Goal: Task Accomplishment & Management: Complete application form

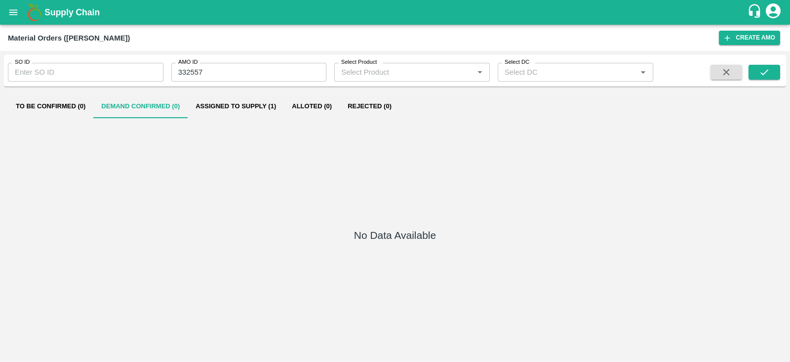
click at [9, 15] on icon "open drawer" at bounding box center [13, 12] width 11 height 11
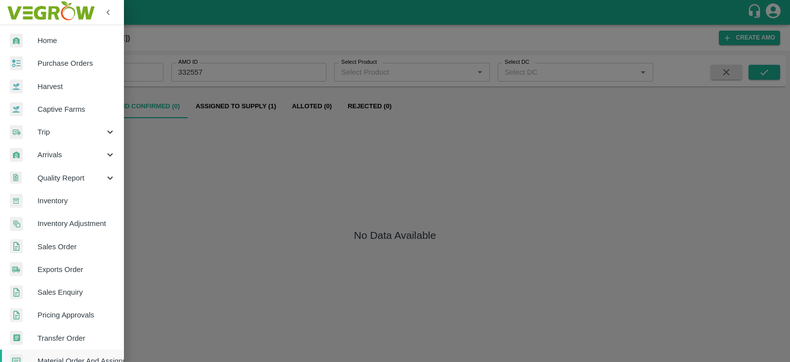
click at [79, 56] on link "Purchase Orders" at bounding box center [62, 63] width 124 height 23
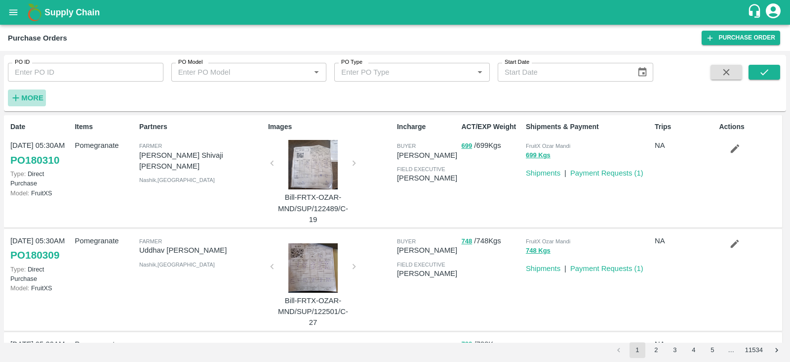
click at [17, 95] on icon "button" at bounding box center [15, 97] width 11 height 11
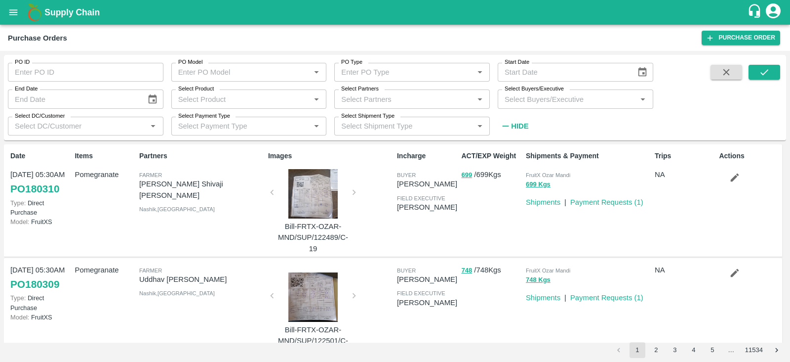
click at [569, 105] on div "Select Buyers/Executive   *" at bounding box center [576, 98] width 156 height 19
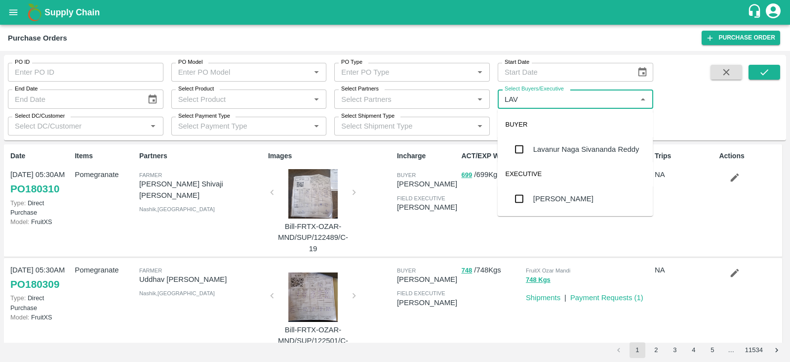
type input "LAVA"
click at [549, 145] on div "Lavanur Naga Sivananda Reddy" at bounding box center [587, 149] width 106 height 11
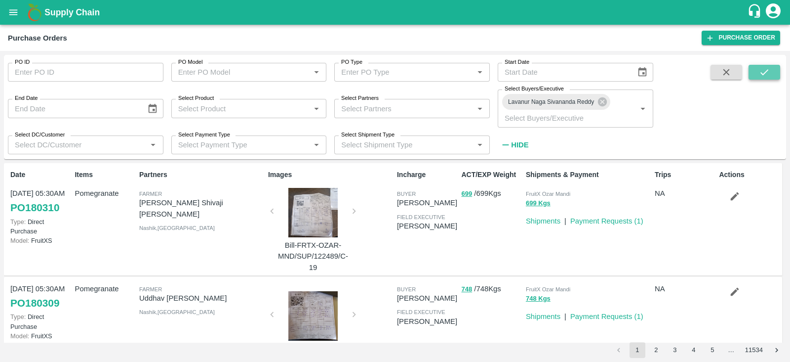
click at [765, 74] on icon "submit" at bounding box center [765, 72] width 8 height 6
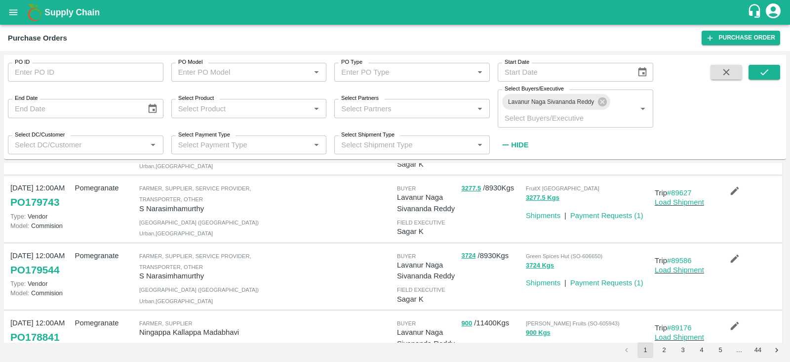
scroll to position [343, 0]
click at [773, 65] on button "submit" at bounding box center [765, 72] width 32 height 15
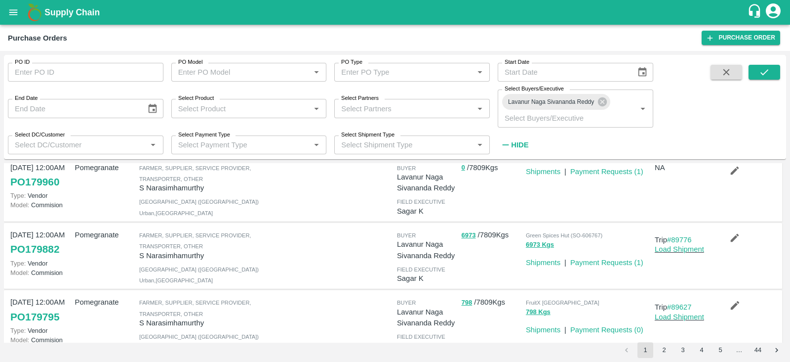
scroll to position [0, 0]
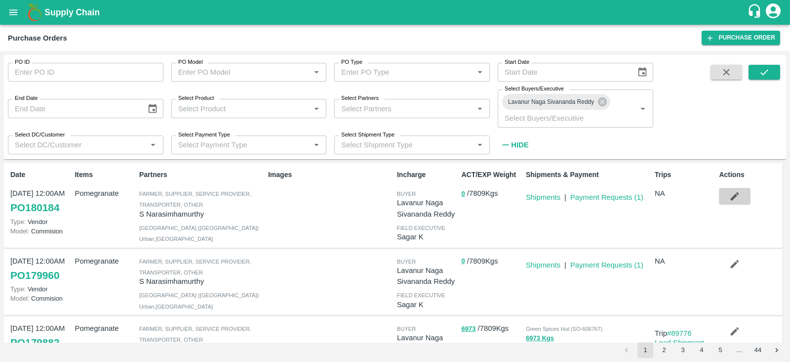
click at [737, 196] on icon "button" at bounding box center [735, 196] width 11 height 11
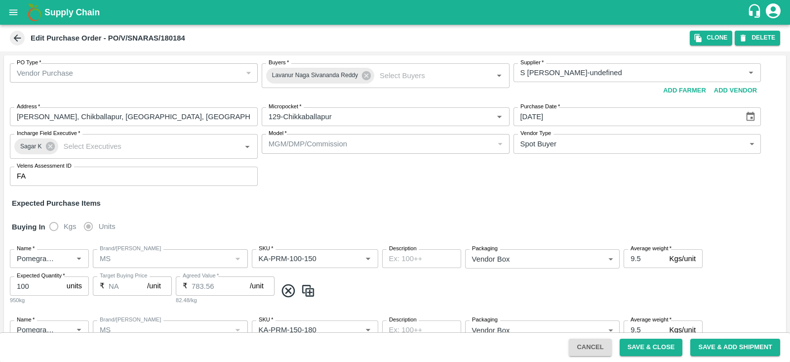
click at [7, 14] on button "open drawer" at bounding box center [13, 12] width 23 height 23
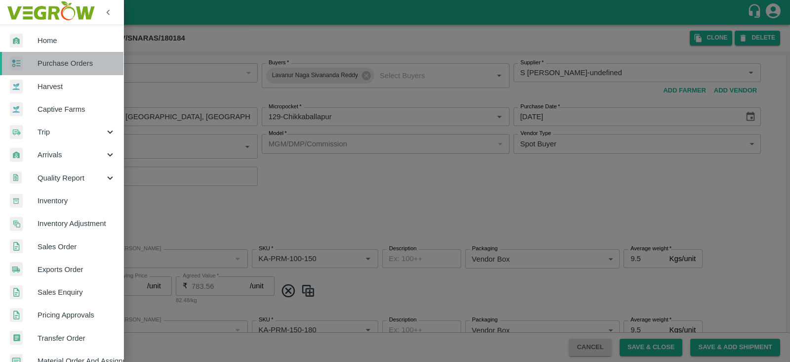
click at [77, 62] on span "Purchase Orders" at bounding box center [77, 63] width 78 height 11
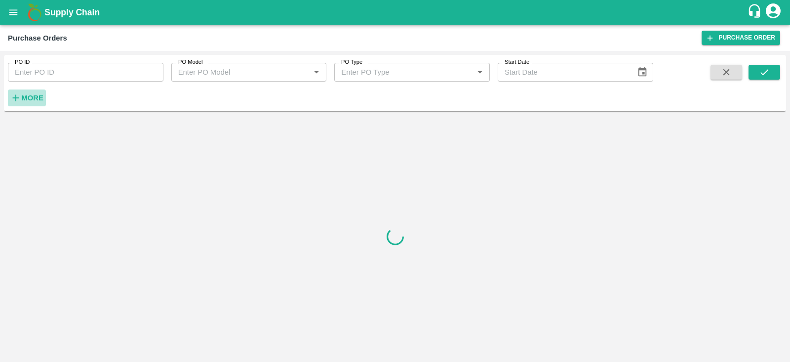
click at [32, 97] on strong "More" at bounding box center [32, 98] width 22 height 8
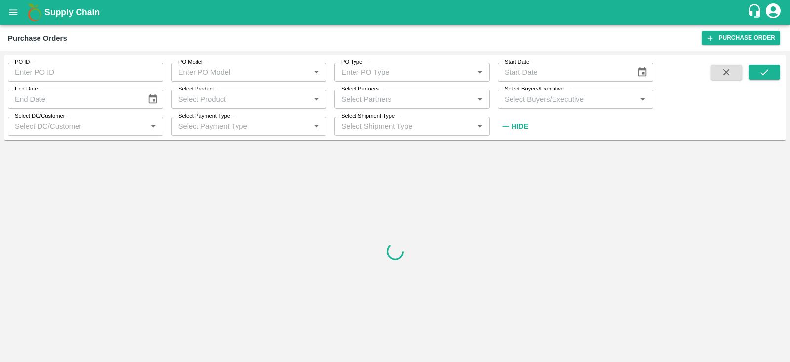
click at [518, 93] on input "Select Buyers/Executive" at bounding box center [567, 98] width 133 height 13
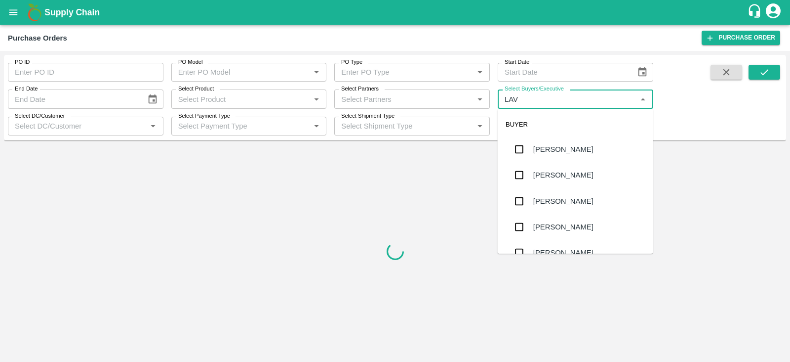
type input "LAVA"
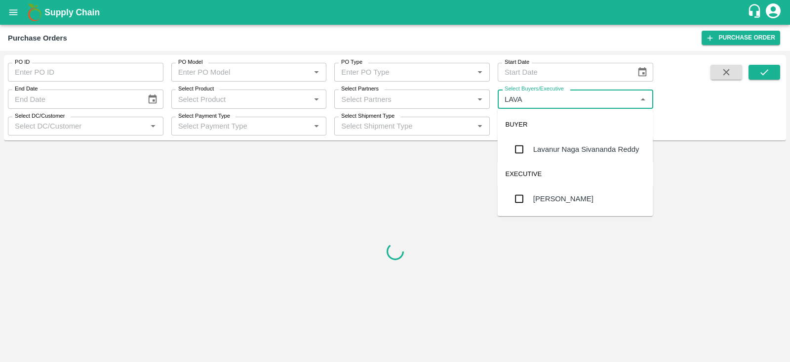
click at [568, 152] on div "Lavanur Naga Sivananda Reddy" at bounding box center [587, 149] width 106 height 11
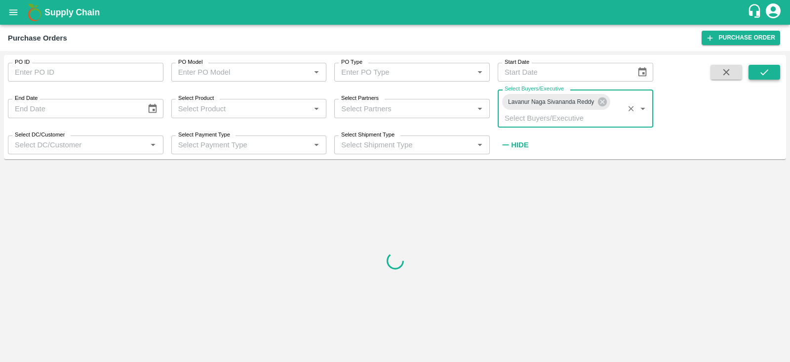
click at [758, 77] on button "submit" at bounding box center [765, 72] width 32 height 15
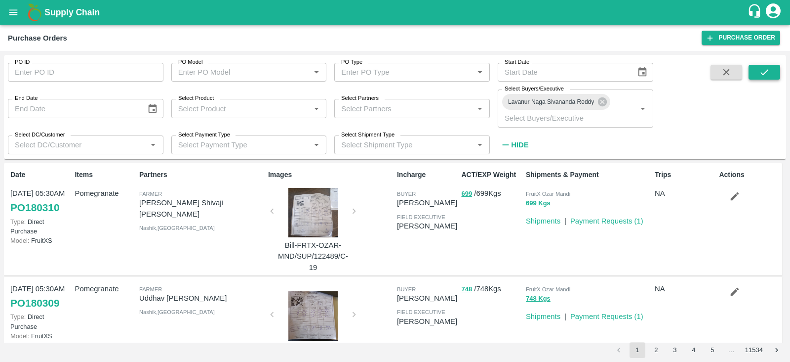
click at [758, 77] on button "submit" at bounding box center [765, 72] width 32 height 15
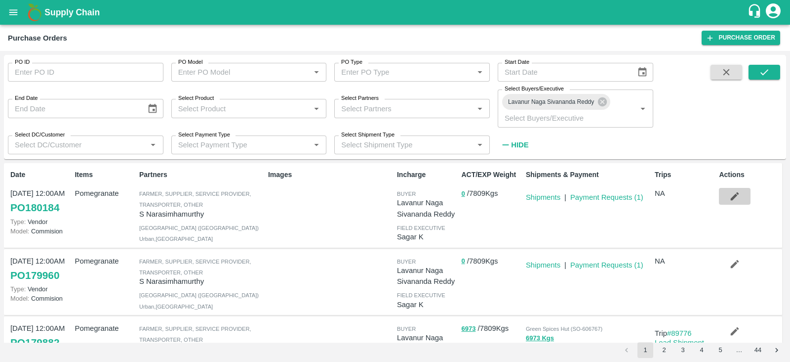
click at [746, 196] on button "button" at bounding box center [735, 196] width 32 height 17
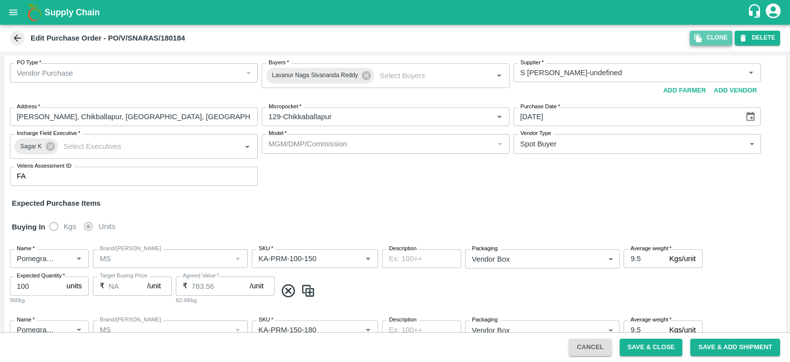
click at [712, 34] on button "Clone" at bounding box center [711, 38] width 42 height 14
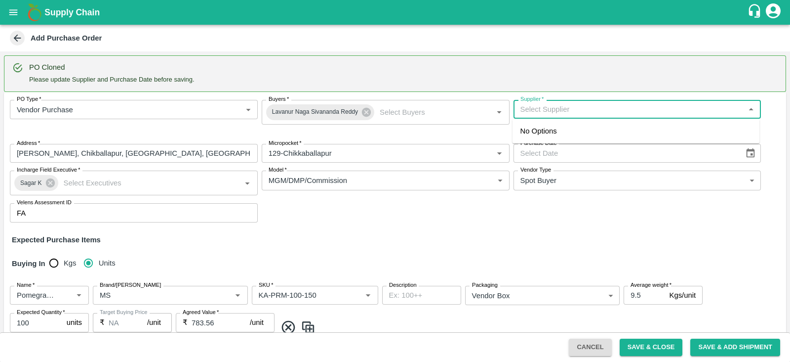
click at [583, 108] on input "Supplier   *" at bounding box center [630, 109] width 226 height 13
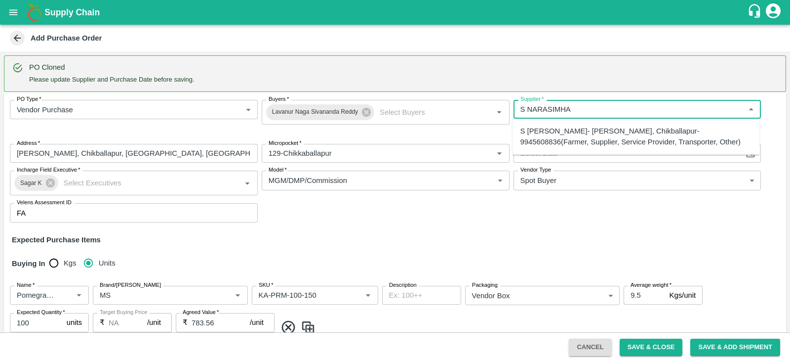
click at [587, 138] on div "S Narasimhamurthy- Jataru Hosahalli, Chikballapur-9945608836(Farmer, Supplier, …" at bounding box center [637, 136] width 232 height 22
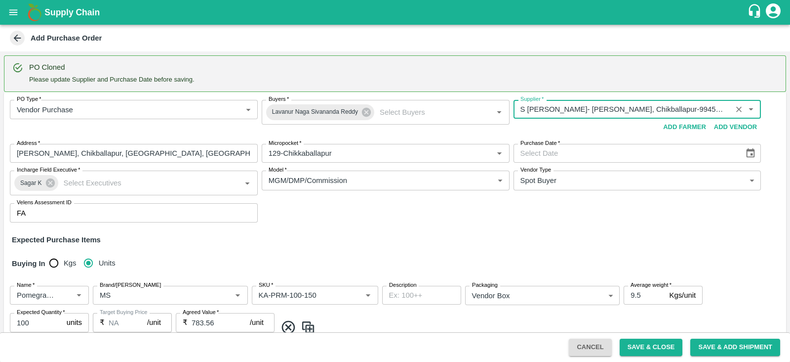
type input "S Narasimhamurthy- Jataru Hosahalli, Chikballapur-9945608836(Farmer, Supplier, …"
click at [751, 154] on icon "Choose date" at bounding box center [751, 152] width 8 height 9
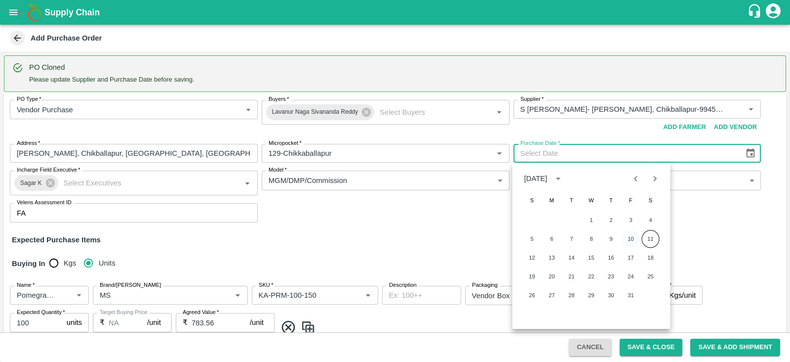
click at [632, 238] on button "10" at bounding box center [631, 239] width 18 height 18
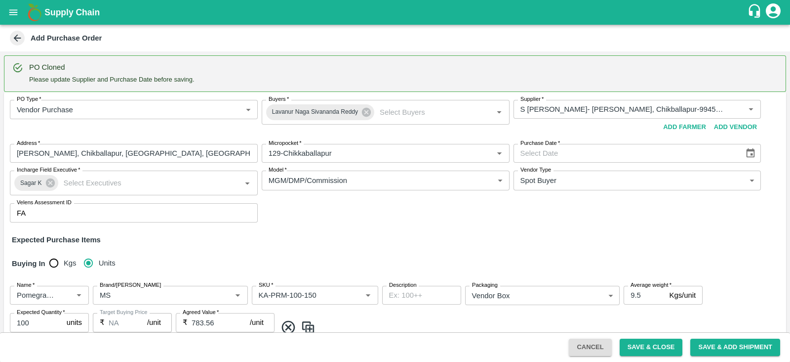
type input "10/10/2025"
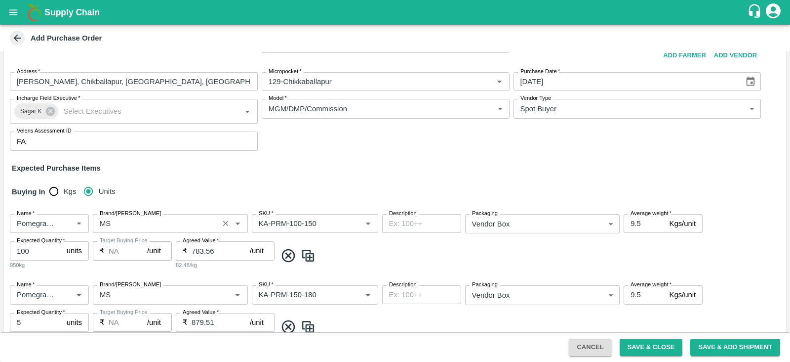
click at [194, 223] on input "Brand/Marka" at bounding box center [156, 223] width 120 height 13
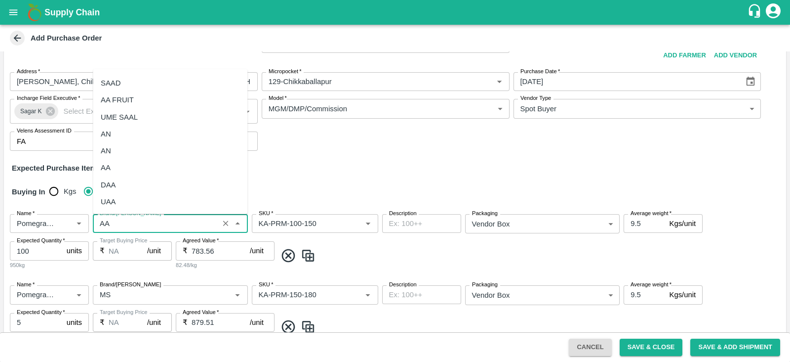
scroll to position [0, 0]
type input "AA"
click at [149, 290] on input "Brand/Marka" at bounding box center [156, 294] width 120 height 13
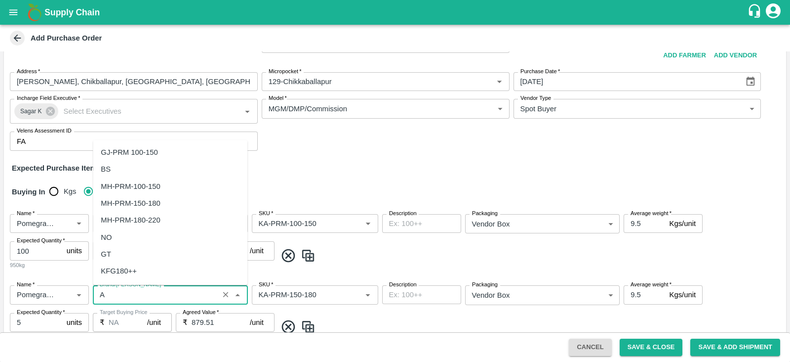
type input "AA"
click at [130, 237] on div "AA" at bounding box center [170, 239] width 155 height 17
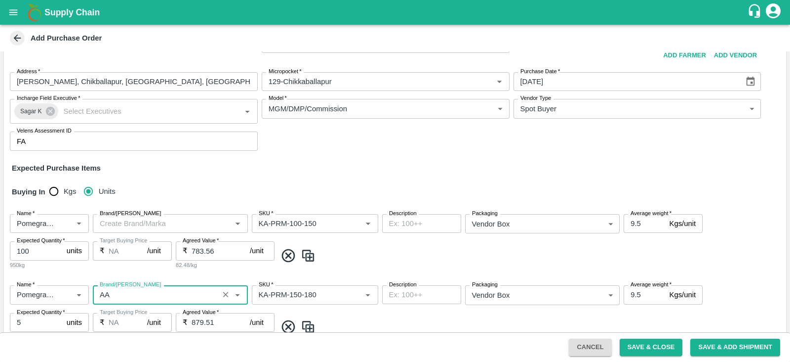
scroll to position [168, 0]
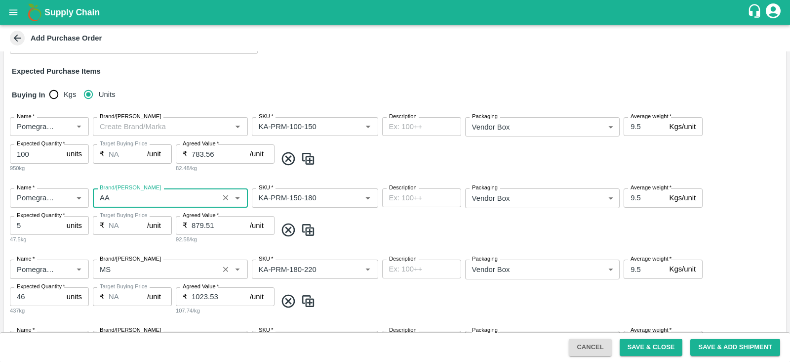
type input "AA"
click at [125, 263] on input "Brand/Marka" at bounding box center [156, 268] width 120 height 13
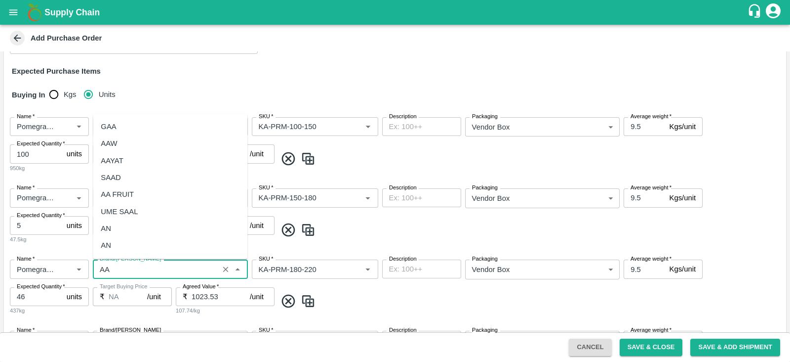
scroll to position [49, 0]
click at [142, 212] on div "AA" at bounding box center [170, 213] width 155 height 17
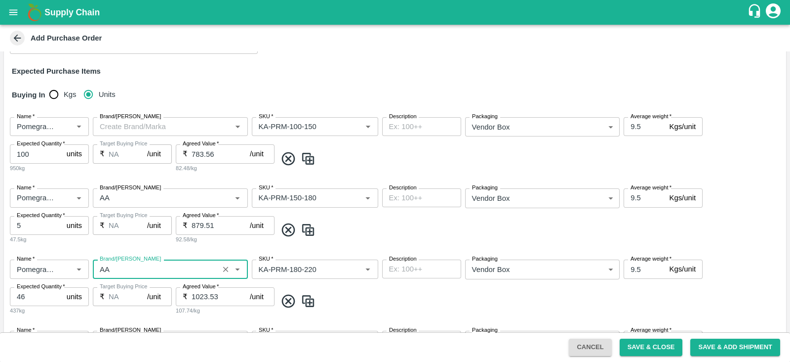
scroll to position [265, 0]
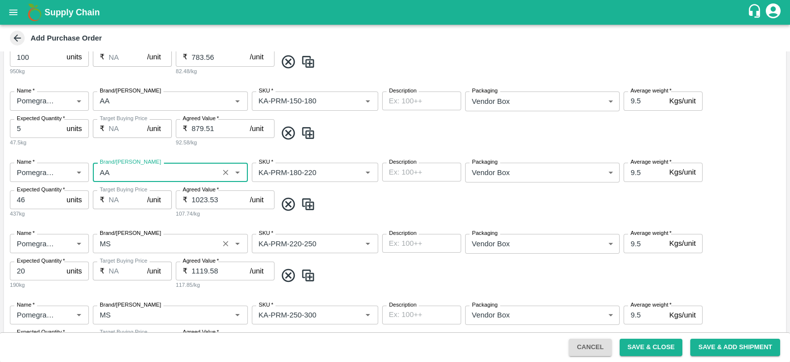
type input "AA"
click at [128, 240] on input "Brand/Marka" at bounding box center [156, 243] width 120 height 13
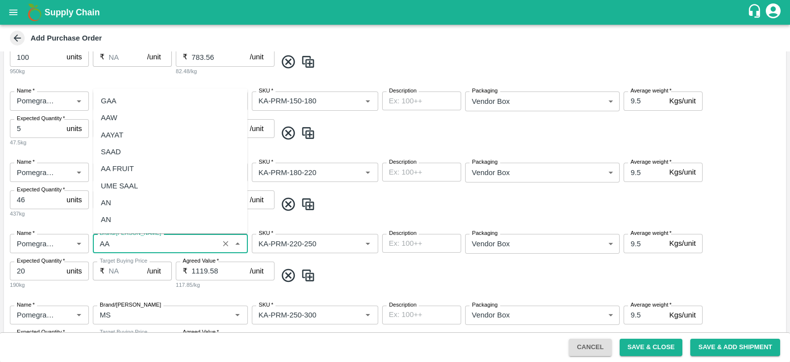
scroll to position [49, 0]
click at [121, 184] on div "AA" at bounding box center [170, 187] width 155 height 17
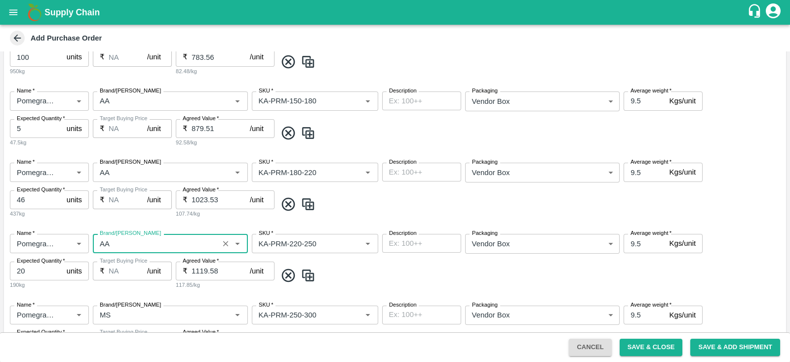
scroll to position [387, 0]
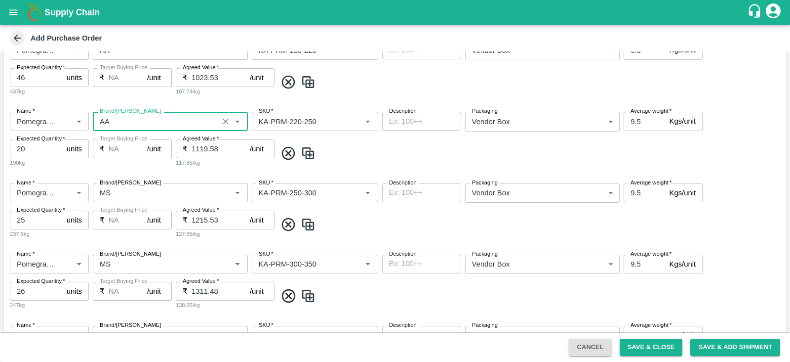
click at [121, 184] on label "Brand/Marka" at bounding box center [130, 183] width 61 height 8
type input "AA"
click at [121, 186] on input "Brand/Marka" at bounding box center [156, 192] width 120 height 13
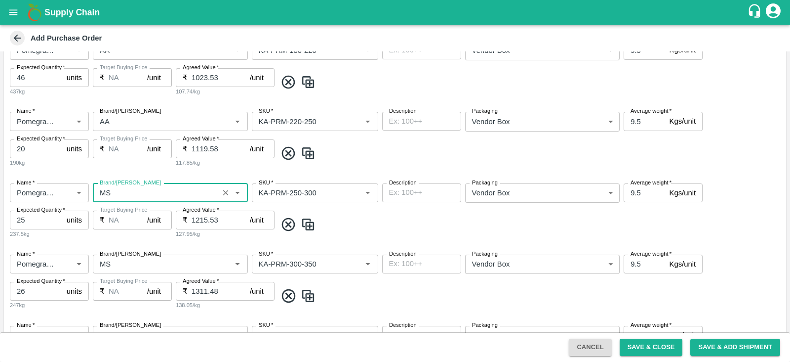
click at [121, 184] on label "Brand/Marka" at bounding box center [130, 183] width 61 height 8
click at [121, 186] on input "Brand/Marka" at bounding box center [156, 192] width 120 height 13
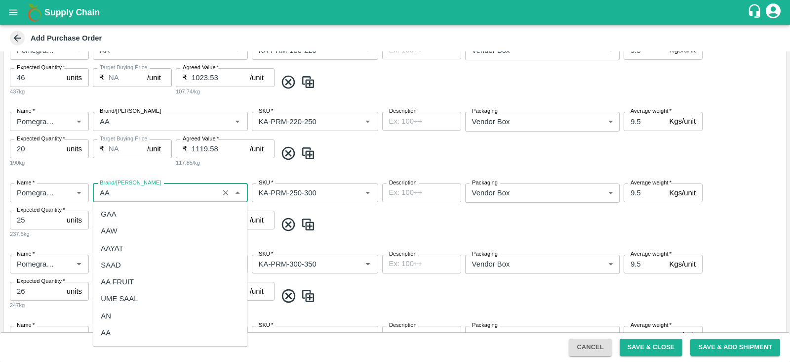
scroll to position [32, 0]
click at [117, 297] on div "AA" at bounding box center [170, 299] width 155 height 17
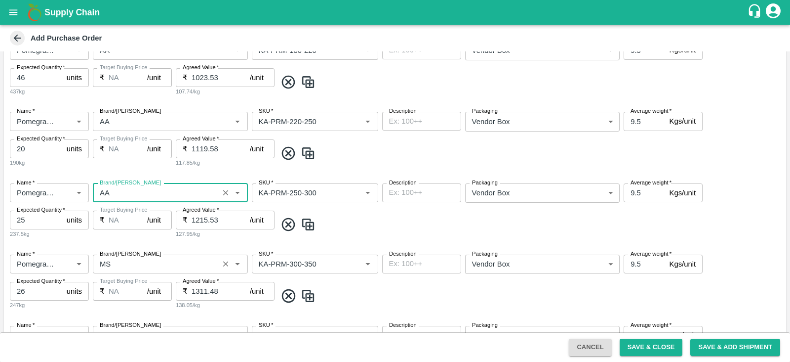
type input "AA"
click at [126, 266] on input "Brand/Marka" at bounding box center [156, 263] width 120 height 13
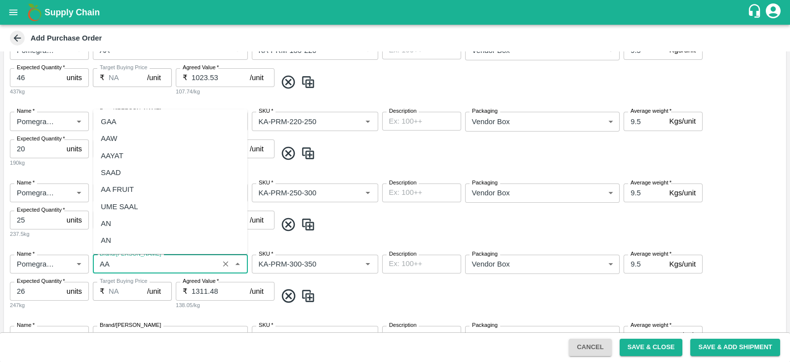
scroll to position [49, 0]
click at [123, 208] on div "AA" at bounding box center [170, 208] width 155 height 17
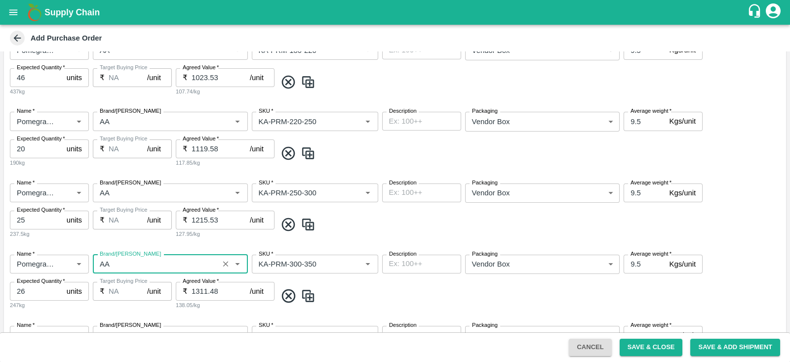
scroll to position [567, 0]
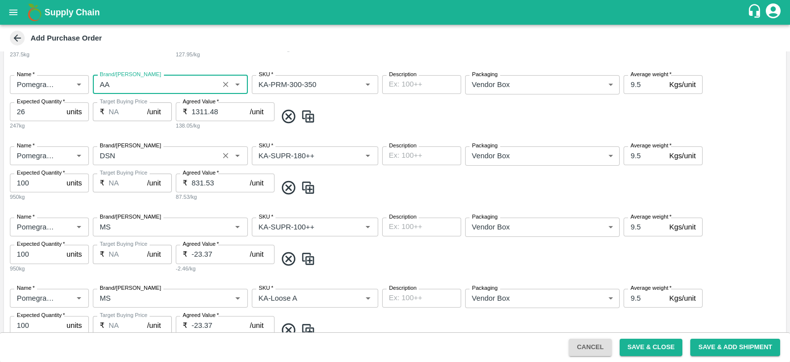
type input "AA"
click at [118, 153] on input "Brand/Marka" at bounding box center [156, 155] width 120 height 13
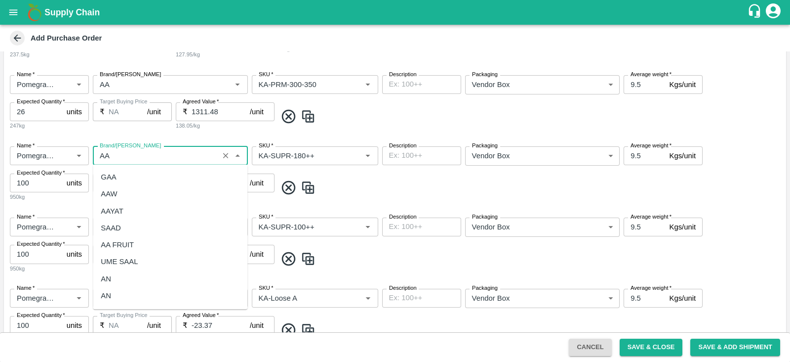
scroll to position [49, 0]
click at [120, 255] on div "AA" at bounding box center [170, 263] width 155 height 17
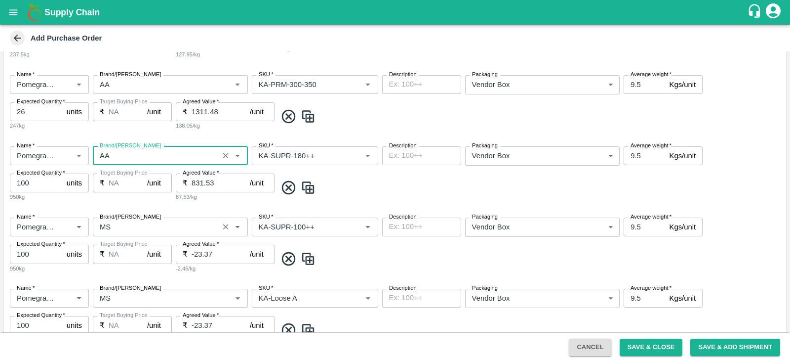
type input "AA"
click at [117, 226] on input "Brand/Marka" at bounding box center [156, 226] width 120 height 13
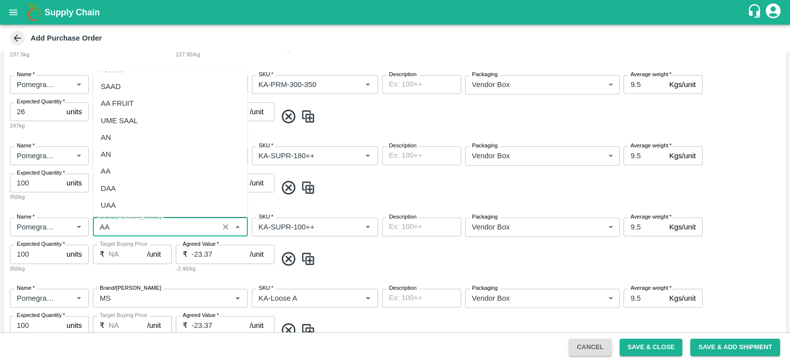
click at [127, 170] on div "AA" at bounding box center [170, 171] width 155 height 17
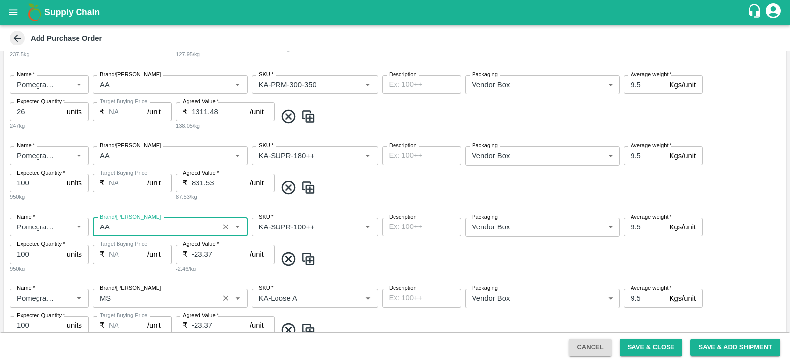
type input "AA"
click at [152, 292] on input "Brand/Marka" at bounding box center [156, 297] width 120 height 13
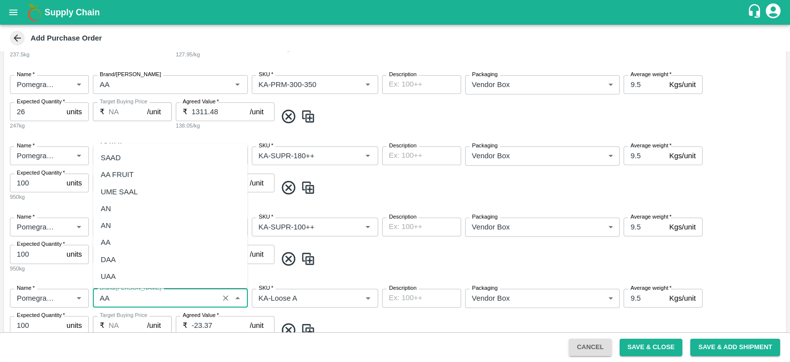
click at [121, 238] on div "AA" at bounding box center [170, 242] width 155 height 17
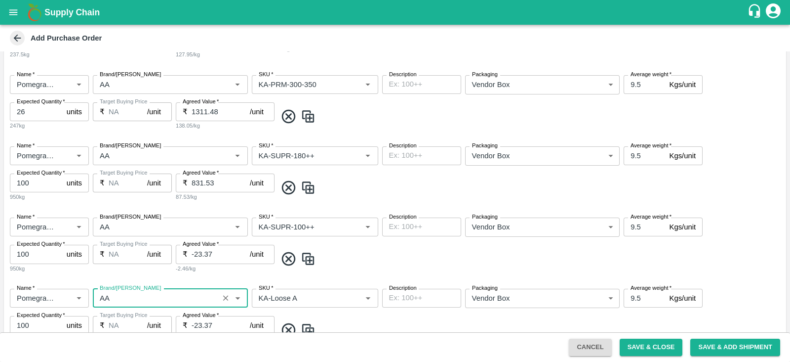
scroll to position [756, 0]
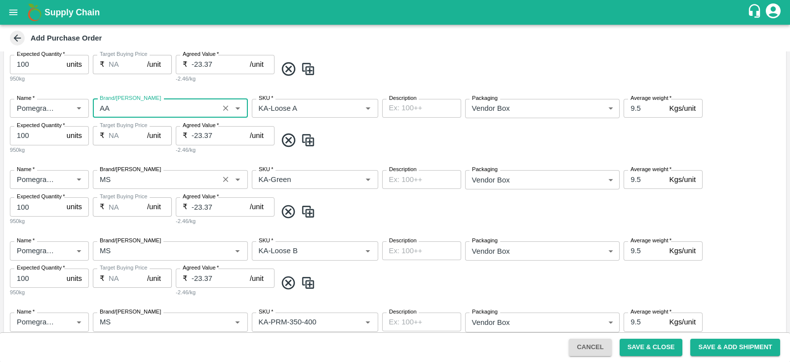
type input "AA"
click at [118, 184] on input "Brand/Marka" at bounding box center [156, 179] width 120 height 13
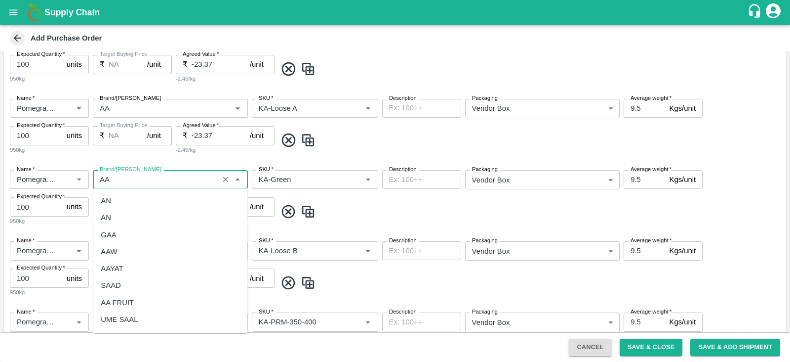
scroll to position [49, 0]
click at [116, 280] on div "AA" at bounding box center [170, 287] width 155 height 17
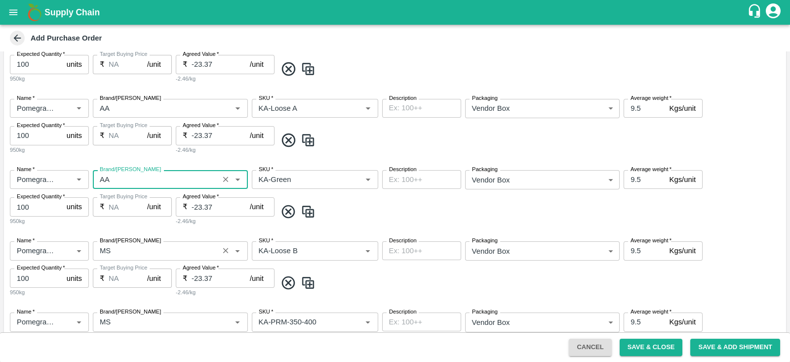
type input "AA"
click at [119, 255] on input "Brand/Marka" at bounding box center [156, 250] width 120 height 13
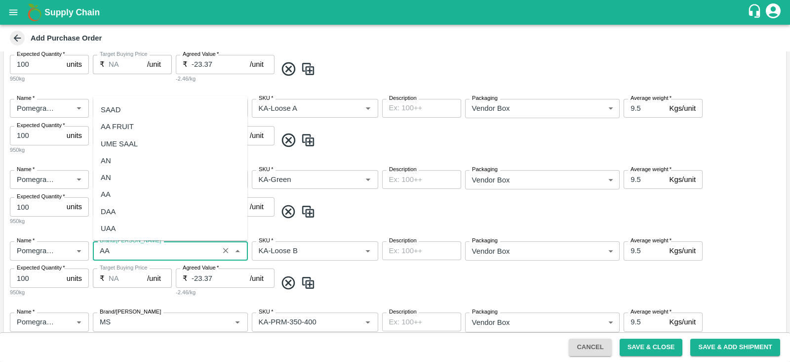
click at [128, 195] on div "AA" at bounding box center [170, 194] width 155 height 17
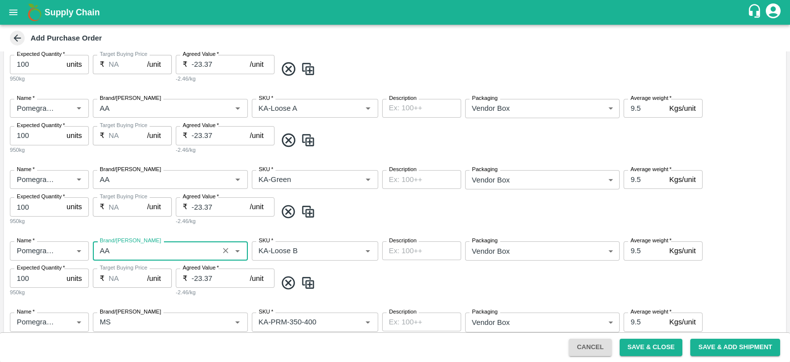
scroll to position [866, 0]
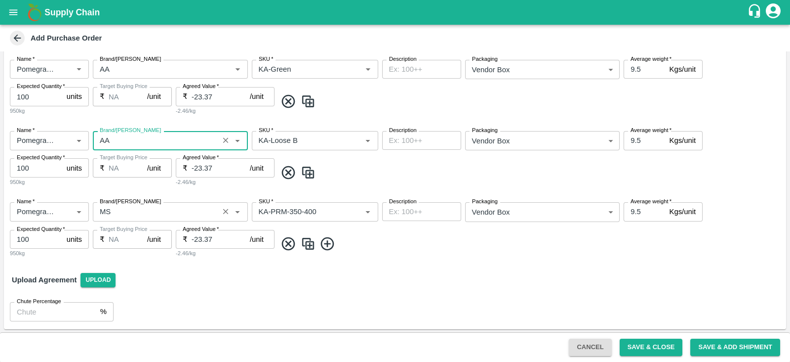
type input "AA"
click at [118, 208] on input "Brand/Marka" at bounding box center [156, 211] width 120 height 13
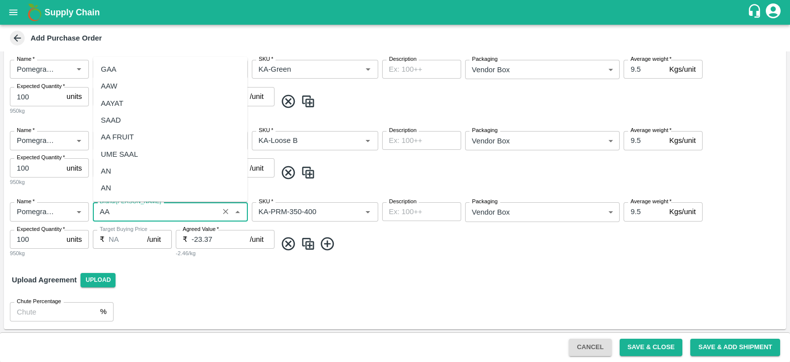
scroll to position [49, 0]
click at [123, 157] on div "AA" at bounding box center [170, 155] width 155 height 17
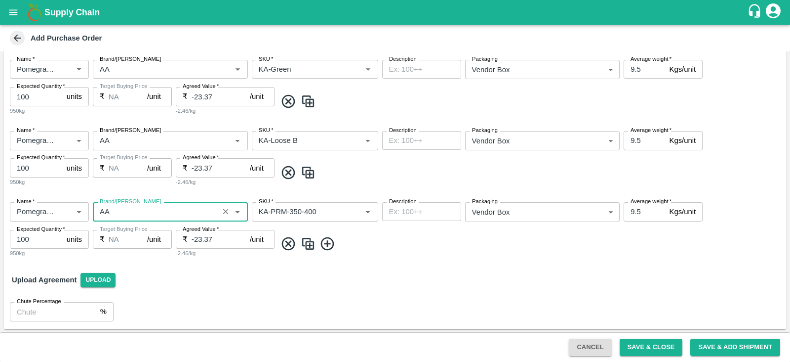
type input "AA"
click at [419, 268] on div "Upload Agreement Upload" at bounding box center [395, 279] width 782 height 29
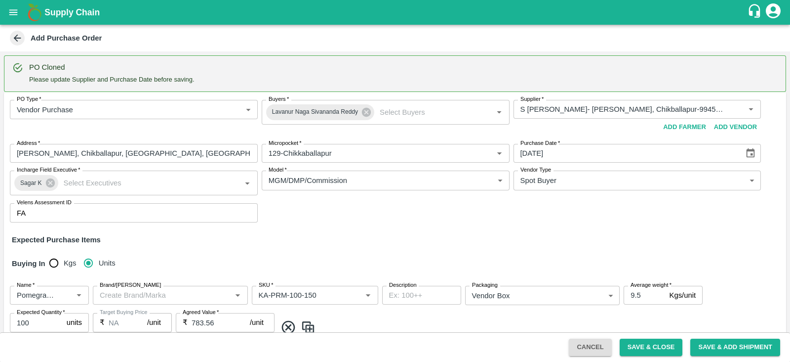
scroll to position [866, 0]
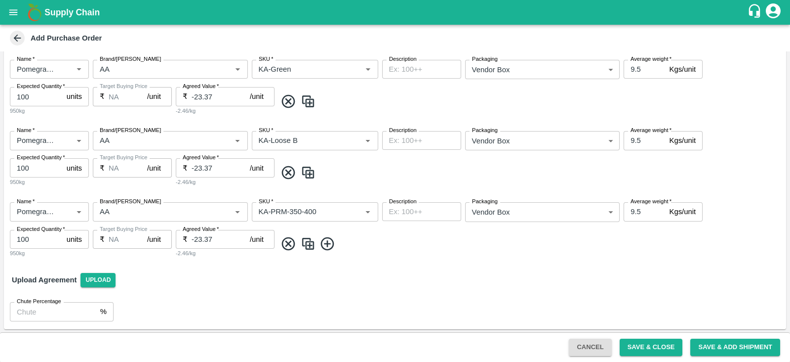
click at [655, 343] on button "Save & Close" at bounding box center [651, 346] width 63 height 17
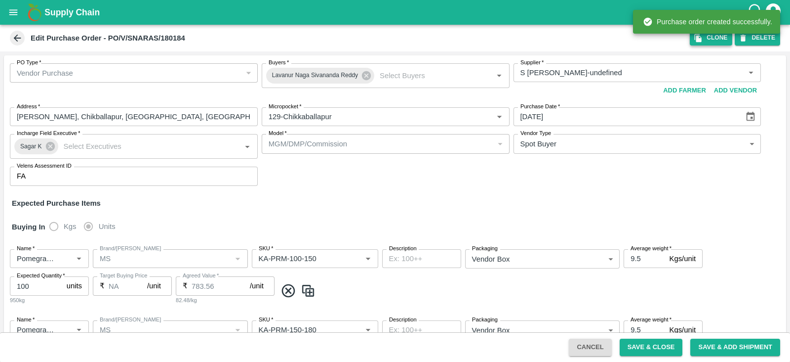
click at [701, 39] on icon "button" at bounding box center [698, 38] width 7 height 8
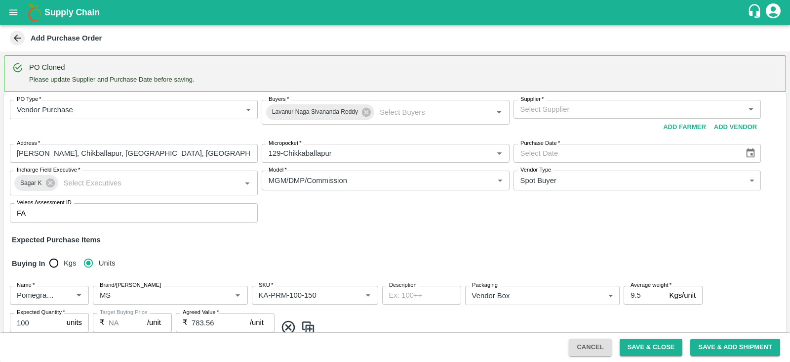
click at [585, 110] on input "Supplier   *" at bounding box center [630, 109] width 226 height 13
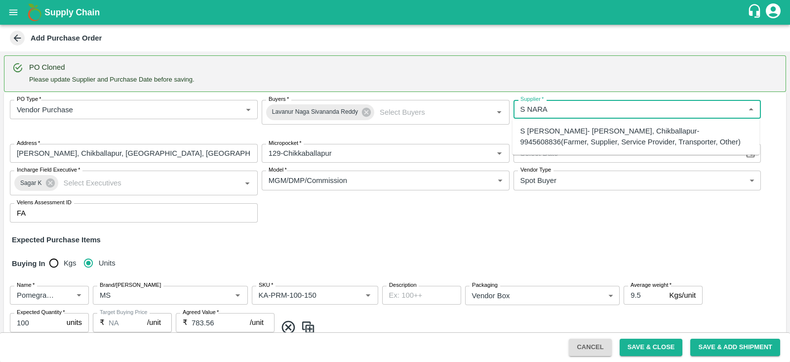
click at [591, 132] on div "S Narasimhamurthy- Jataru Hosahalli, Chikballapur-9945608836(Farmer, Supplier, …" at bounding box center [637, 136] width 232 height 22
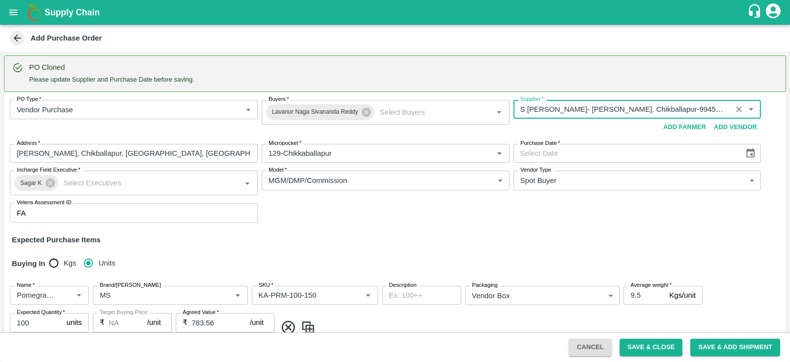
type input "S Narasimhamurthy- Jataru Hosahalli, Chikballapur-9945608836(Farmer, Supplier, …"
click at [751, 157] on icon "Choose date" at bounding box center [751, 152] width 8 height 9
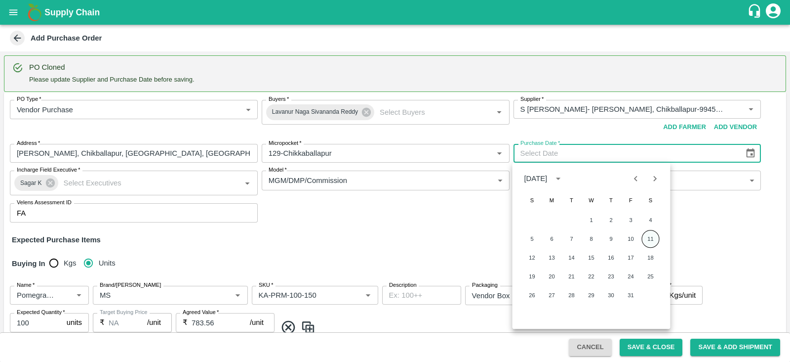
click at [656, 238] on button "11" at bounding box center [651, 239] width 18 height 18
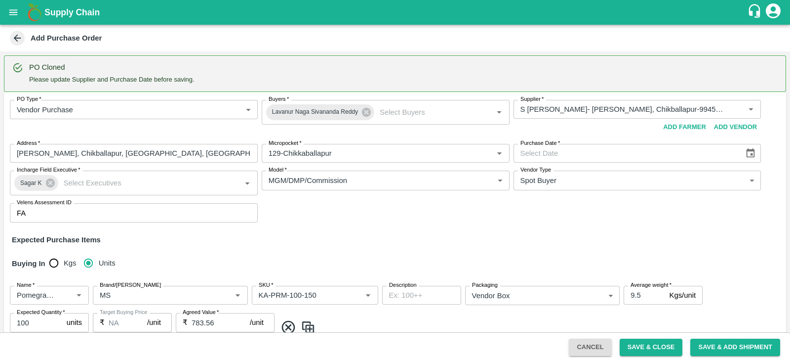
type input "11/10/2025"
click at [321, 221] on div "PO Type   * Vendor Purchase 2 PO Type Buyers   * Lavanur Naga Sivananda Reddy B…" at bounding box center [395, 161] width 782 height 138
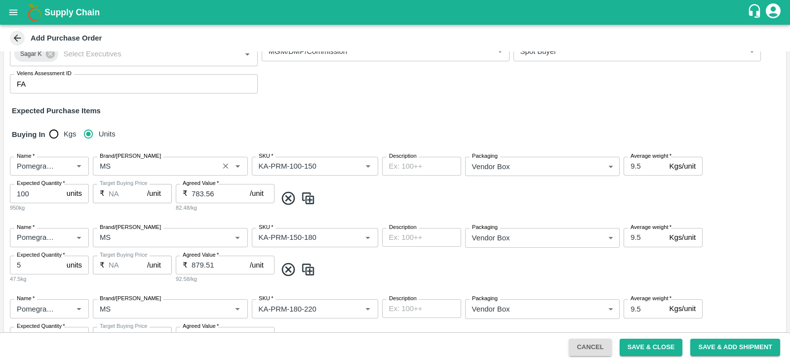
click at [145, 164] on input "Brand/Marka" at bounding box center [156, 166] width 120 height 13
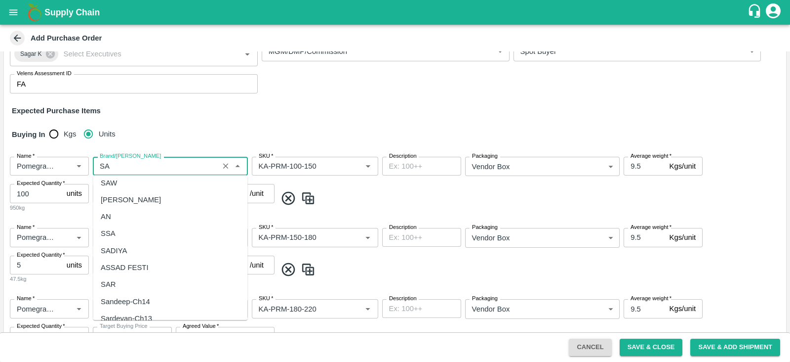
scroll to position [81, 0]
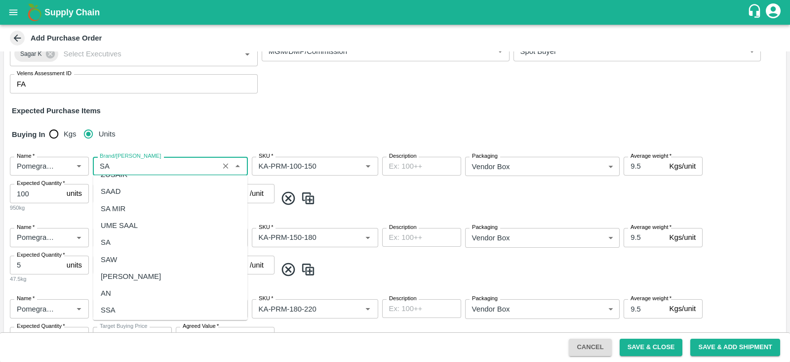
click at [112, 243] on div "SA" at bounding box center [170, 242] width 155 height 17
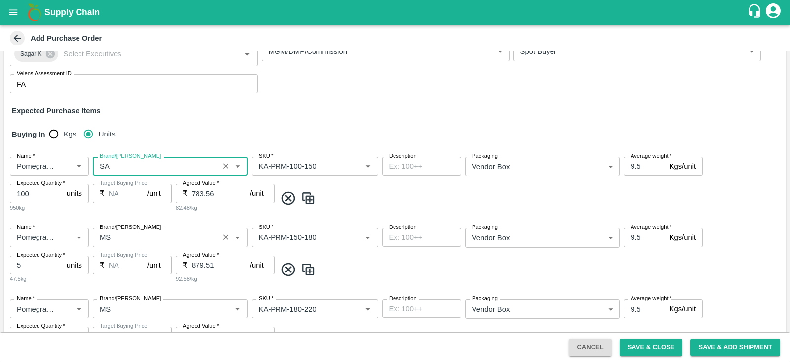
type input "SA"
click at [124, 238] on input "Brand/Marka" at bounding box center [156, 237] width 120 height 13
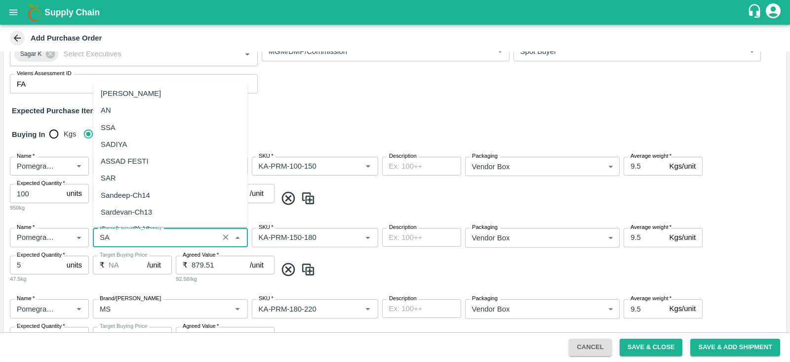
scroll to position [93, 0]
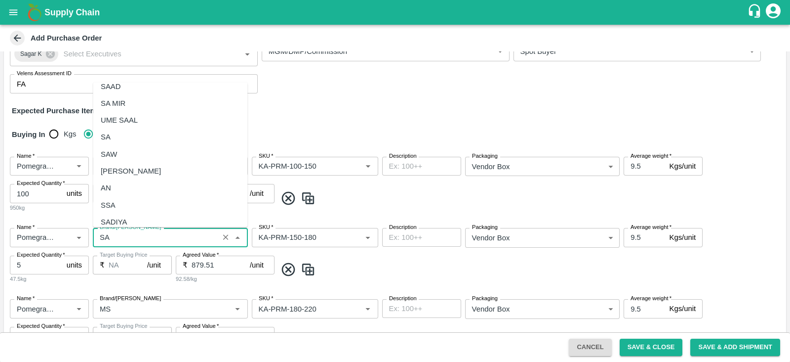
click at [130, 130] on div "SA" at bounding box center [170, 136] width 155 height 17
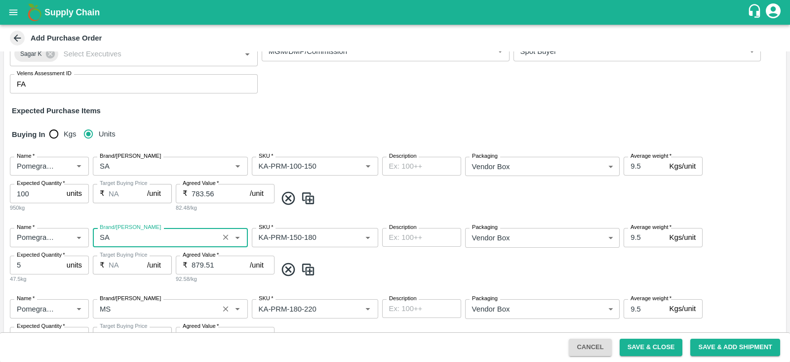
scroll to position [238, 0]
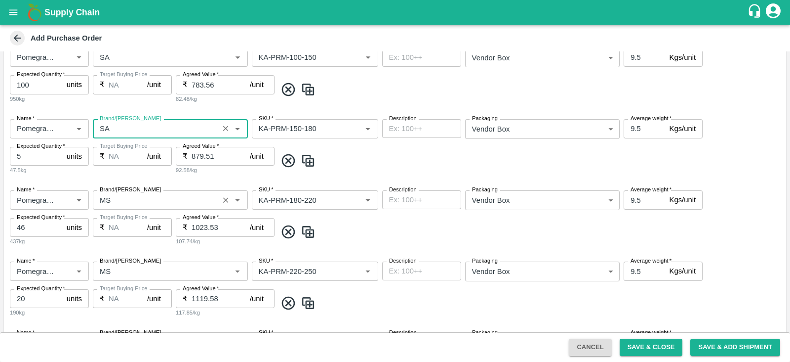
type input "SA"
click at [126, 198] on input "Brand/Marka" at bounding box center [156, 199] width 120 height 13
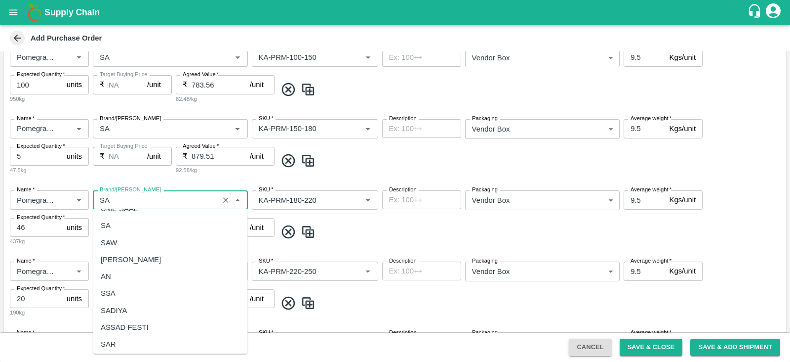
scroll to position [109, 0]
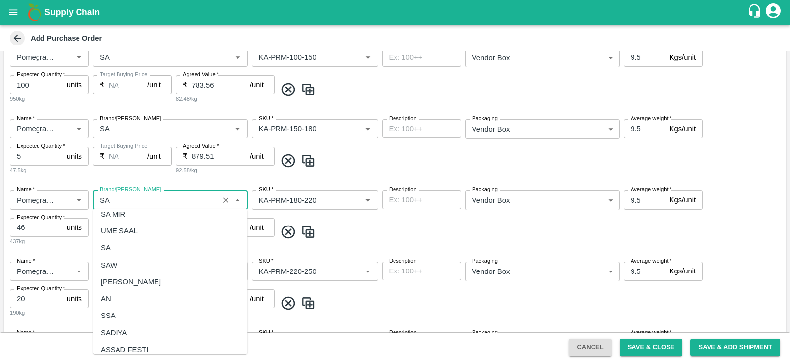
click at [121, 246] on div "SA" at bounding box center [170, 247] width 155 height 17
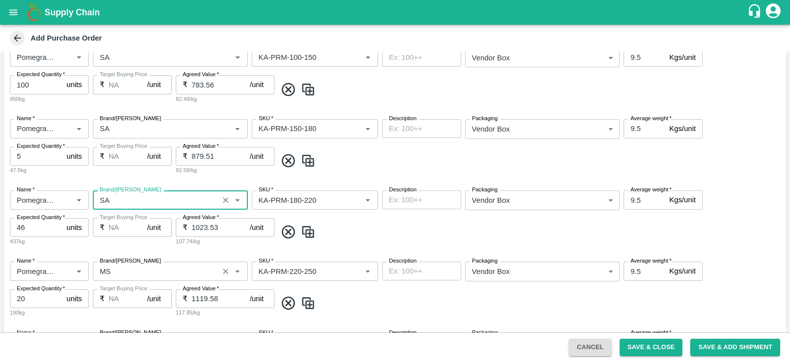
type input "SA"
click at [126, 272] on input "Brand/Marka" at bounding box center [156, 270] width 120 height 13
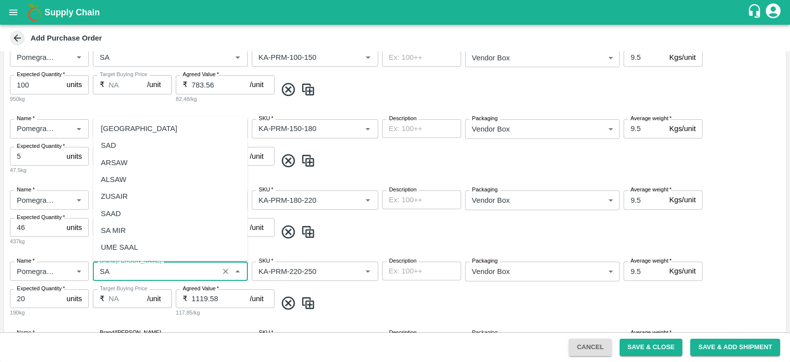
scroll to position [137, 0]
click at [148, 124] on div "SA" at bounding box center [170, 127] width 155 height 17
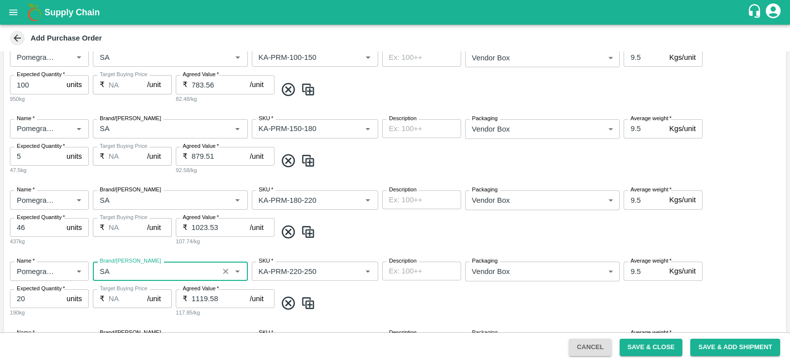
scroll to position [391, 0]
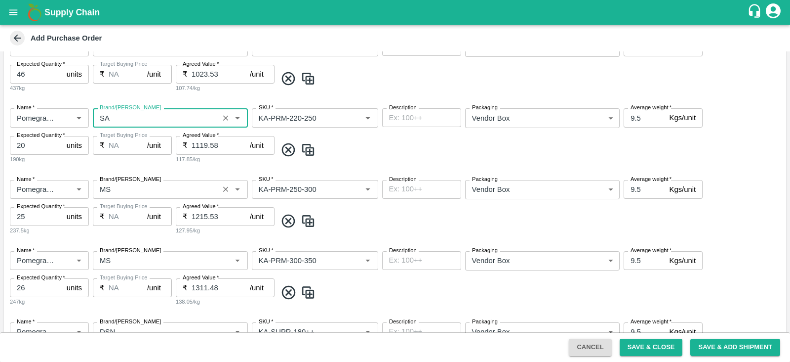
type input "SA"
click at [141, 189] on input "Brand/Marka" at bounding box center [156, 189] width 120 height 13
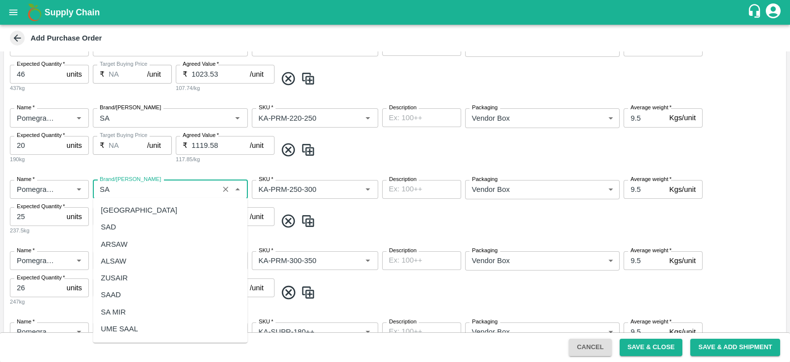
scroll to position [105, 0]
click at [120, 236] on div "SA" at bounding box center [170, 240] width 155 height 17
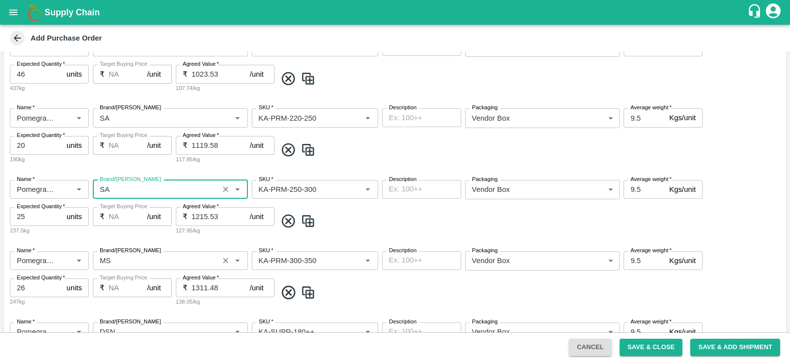
type input "SA"
click at [124, 261] on input "Brand/Marka" at bounding box center [156, 260] width 120 height 13
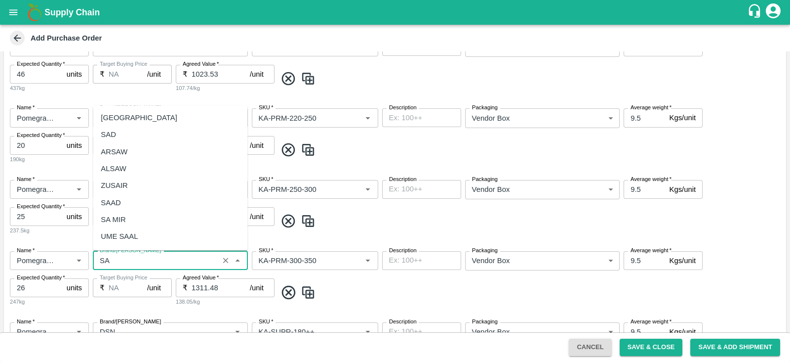
scroll to position [127, 0]
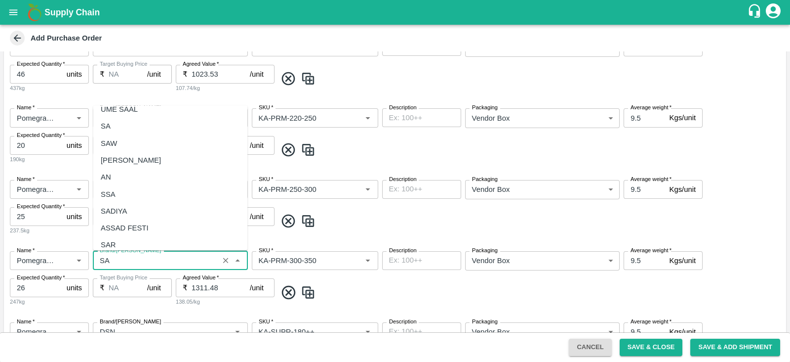
click at [115, 124] on div "SA" at bounding box center [170, 126] width 155 height 17
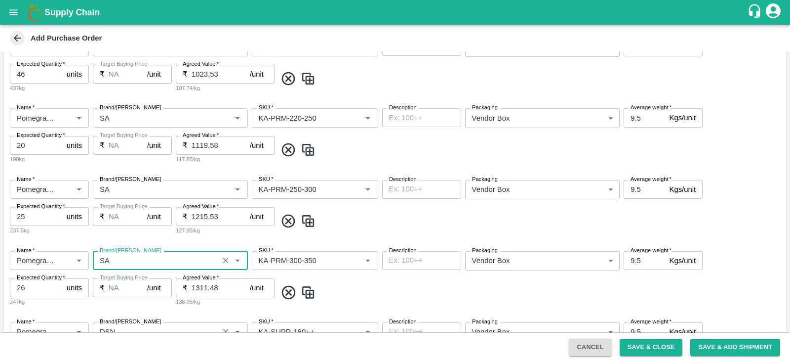
type input "SA"
click at [122, 325] on input "Brand/Marka" at bounding box center [156, 331] width 120 height 13
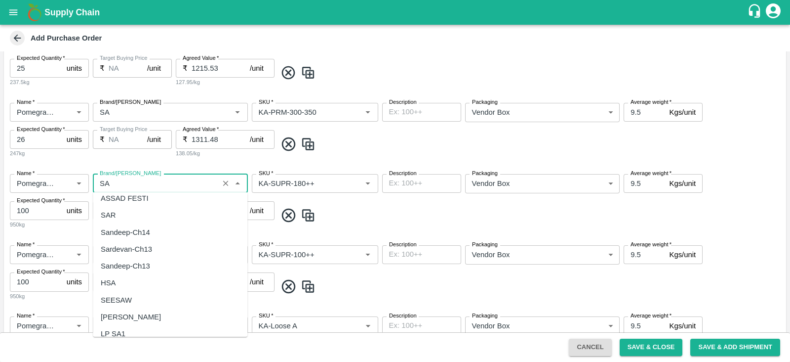
scroll to position [121, 0]
click at [131, 228] on div "SA" at bounding box center [170, 219] width 155 height 17
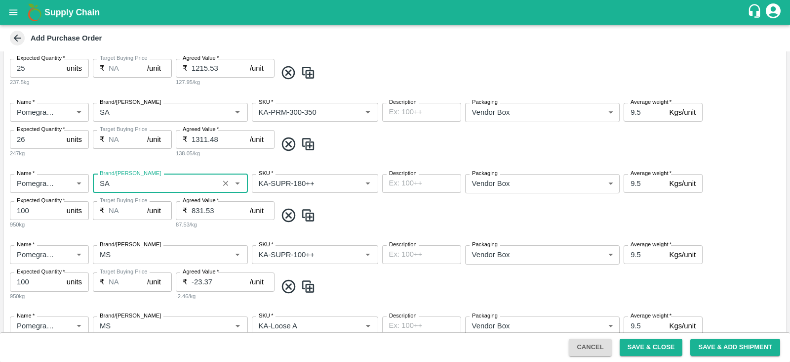
click at [131, 242] on label "Brand/Marka" at bounding box center [130, 245] width 61 height 8
type input "SA"
click at [131, 248] on input "Brand/Marka" at bounding box center [156, 254] width 120 height 13
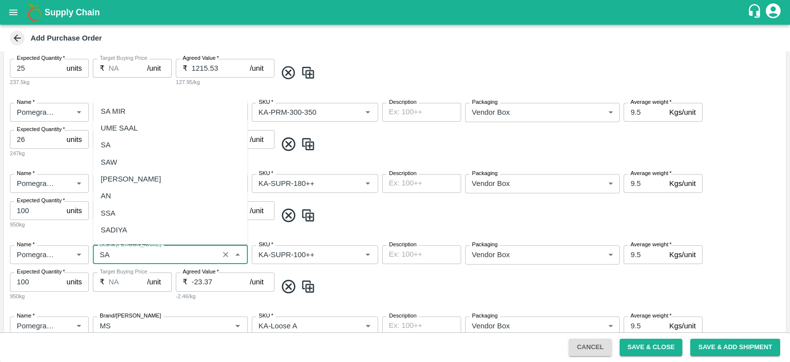
scroll to position [98, 0]
click at [111, 145] on div "SA" at bounding box center [170, 149] width 155 height 17
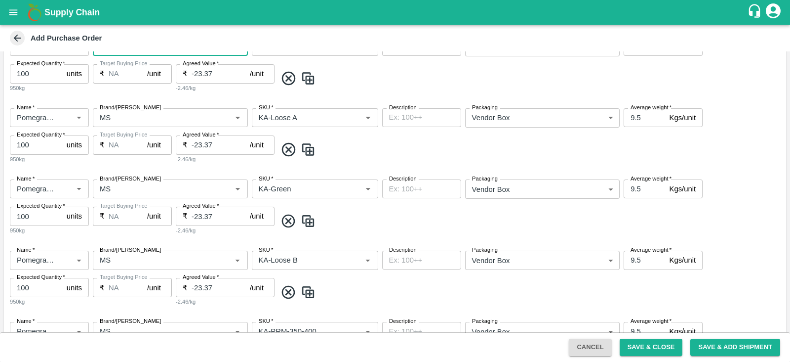
scroll to position [750, 0]
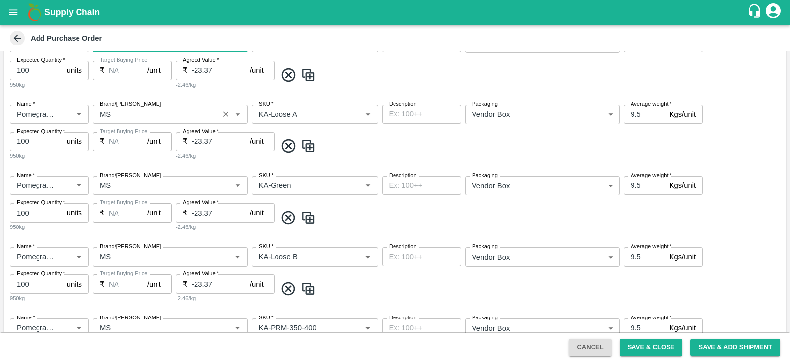
click at [114, 121] on div "Brand/Marka" at bounding box center [170, 114] width 155 height 19
type input "SA"
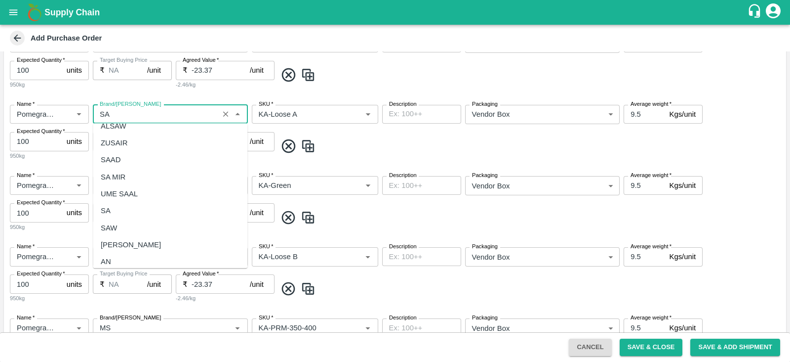
scroll to position [69, 0]
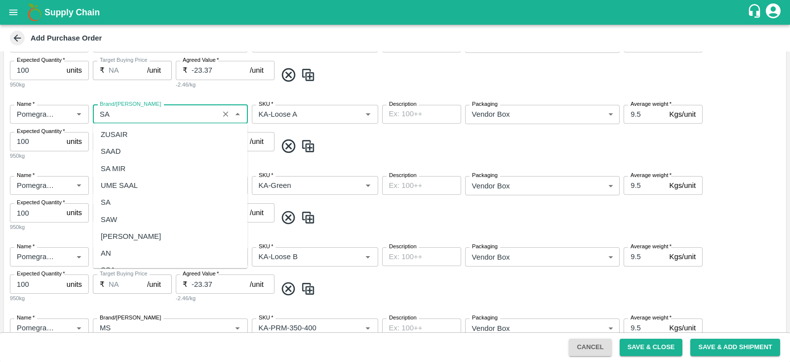
click at [125, 202] on div "SA" at bounding box center [170, 202] width 155 height 17
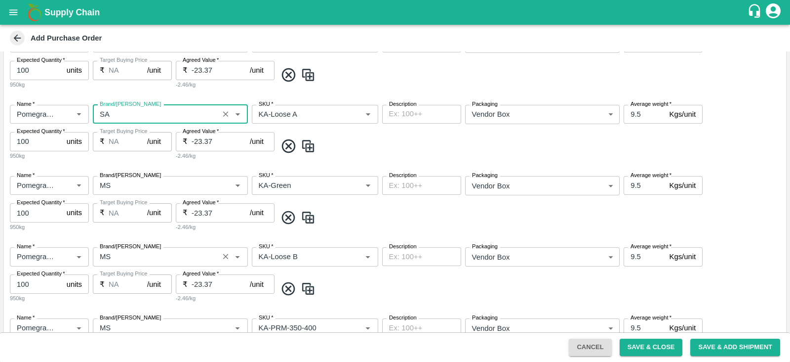
type input "SA"
click at [123, 256] on input "Brand/Marka" at bounding box center [156, 256] width 120 height 13
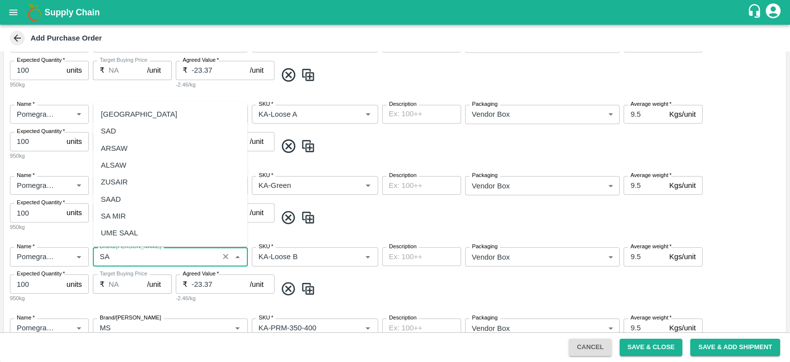
scroll to position [139, 0]
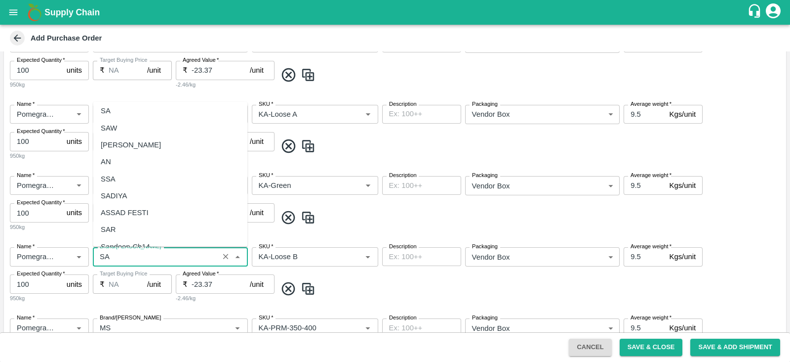
click at [126, 117] on div "SA" at bounding box center [170, 110] width 155 height 17
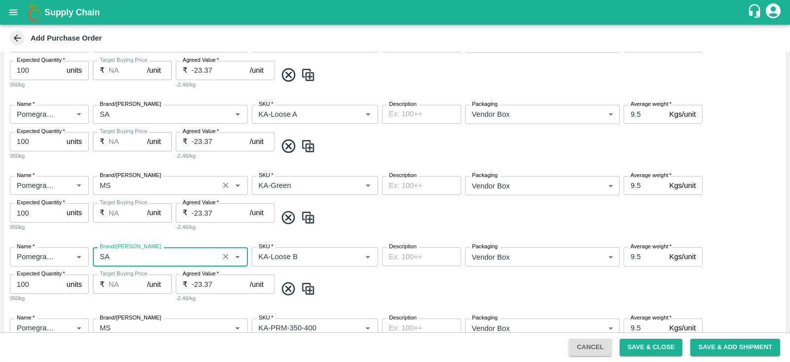
click at [131, 175] on label "Brand/Marka" at bounding box center [130, 175] width 61 height 8
type input "SA"
click at [131, 179] on input "Brand/Marka" at bounding box center [156, 185] width 120 height 13
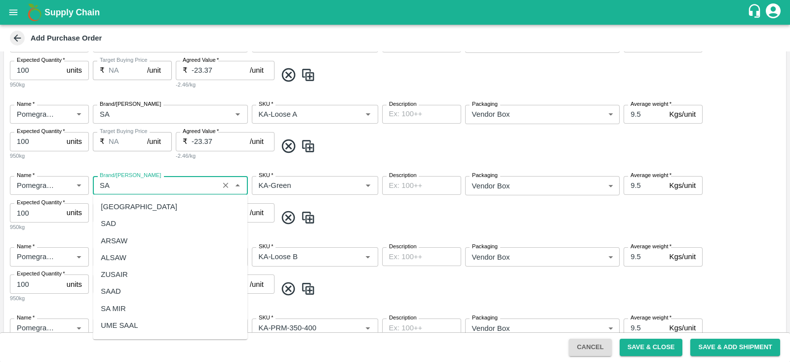
scroll to position [86, 0]
click at [119, 249] on div "SA" at bounding box center [170, 255] width 155 height 17
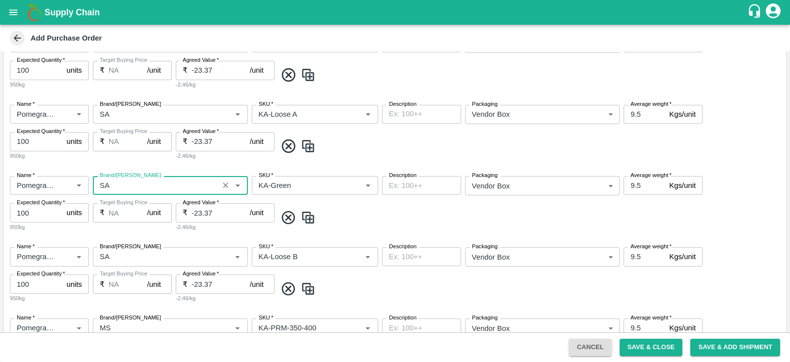
click at [119, 249] on label "Brand/Marka" at bounding box center [130, 247] width 61 height 8
type input "SA"
click at [119, 250] on input "Brand/Marka" at bounding box center [156, 256] width 120 height 13
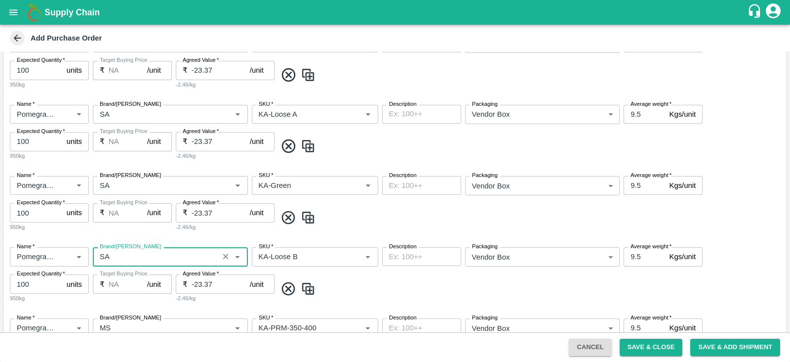
click at [380, 228] on div "Name   * Name   * Brand/Marka Brand/Marka SKU   * SKU   * Description x Descrip…" at bounding box center [395, 203] width 782 height 71
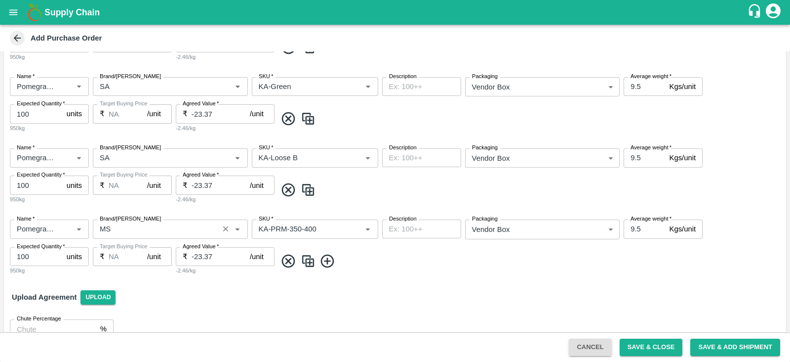
click at [151, 228] on input "Brand/Marka" at bounding box center [156, 228] width 120 height 13
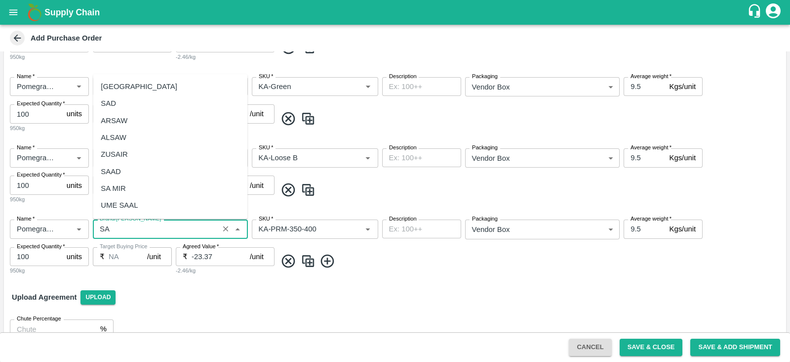
scroll to position [70, 0]
click at [131, 148] on div "SA" at bounding box center [170, 151] width 155 height 17
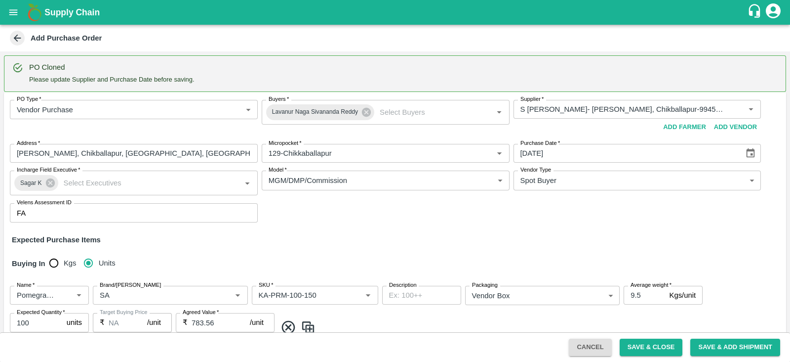
scroll to position [866, 0]
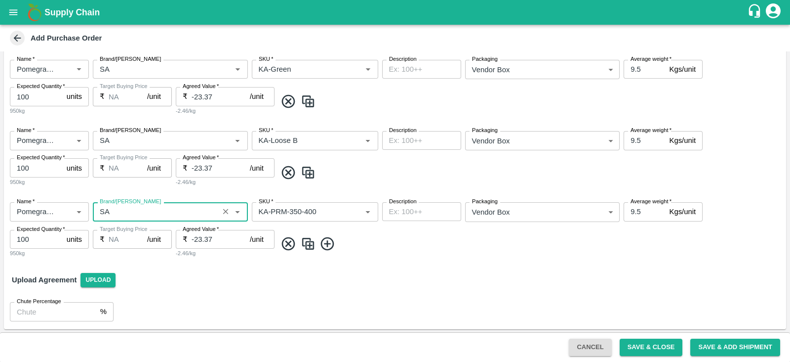
type input "SA"
click at [647, 343] on button "Save & Close" at bounding box center [651, 346] width 63 height 17
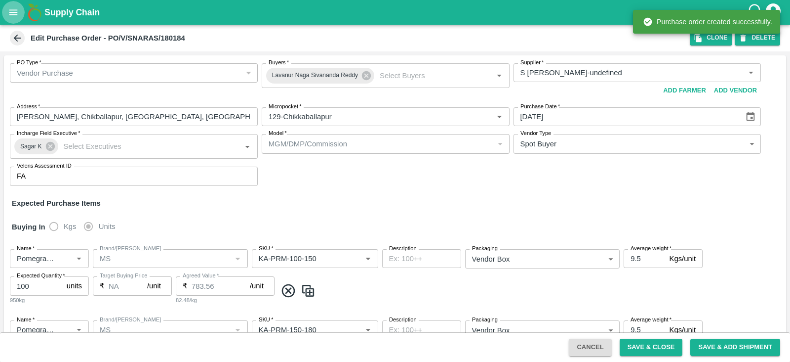
click at [17, 8] on icon "open drawer" at bounding box center [13, 12] width 11 height 11
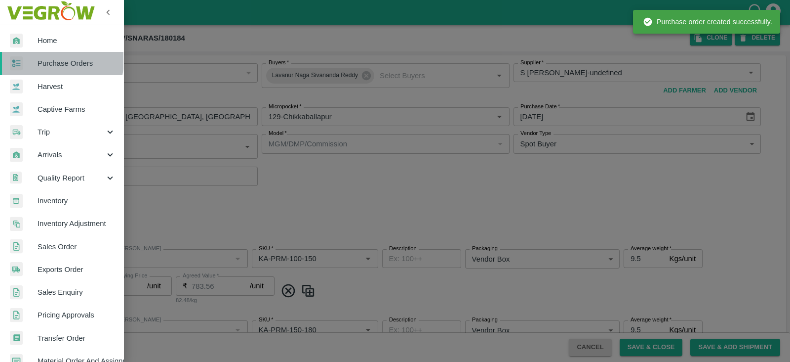
click at [53, 60] on span "Purchase Orders" at bounding box center [77, 63] width 78 height 11
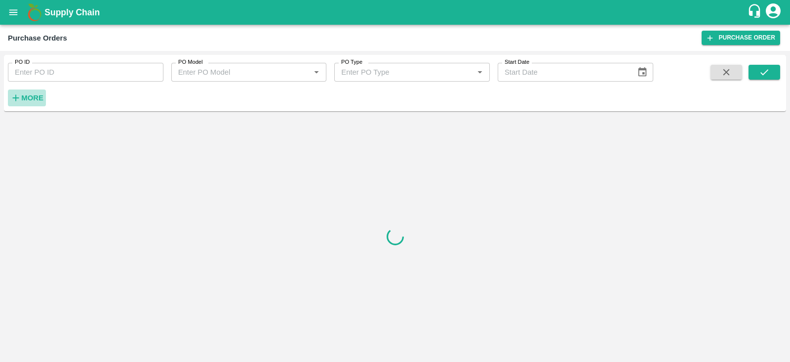
click at [41, 97] on strong "More" at bounding box center [32, 98] width 22 height 8
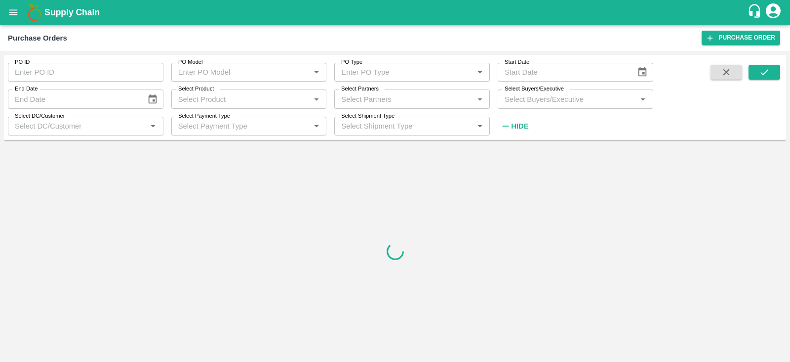
click at [529, 100] on input "Select Buyers/Executive" at bounding box center [567, 98] width 133 height 13
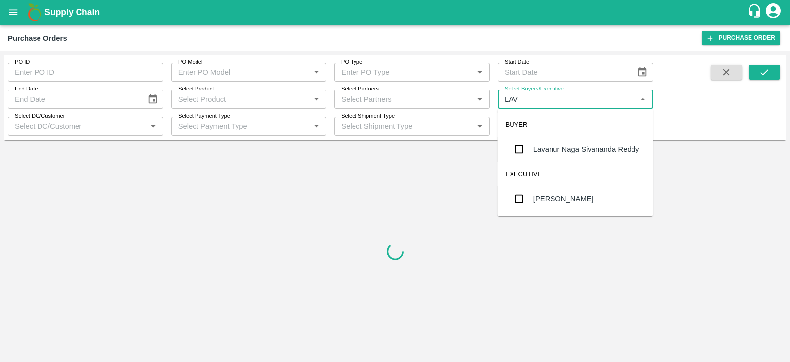
type input "LAVA"
click at [531, 148] on div "Lavanur Naga Sivananda Reddy" at bounding box center [576, 149] width 156 height 26
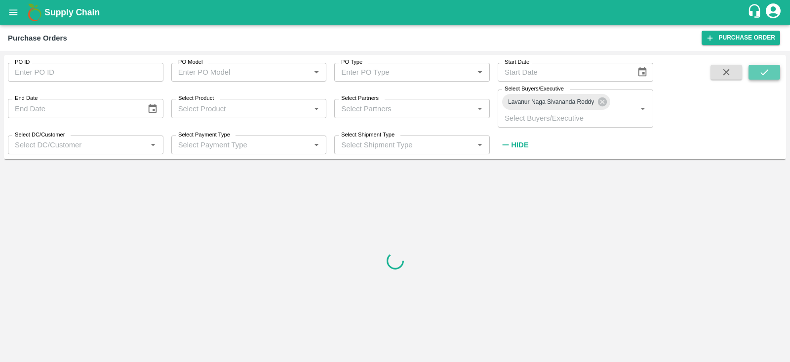
click at [759, 74] on icon "submit" at bounding box center [764, 72] width 11 height 11
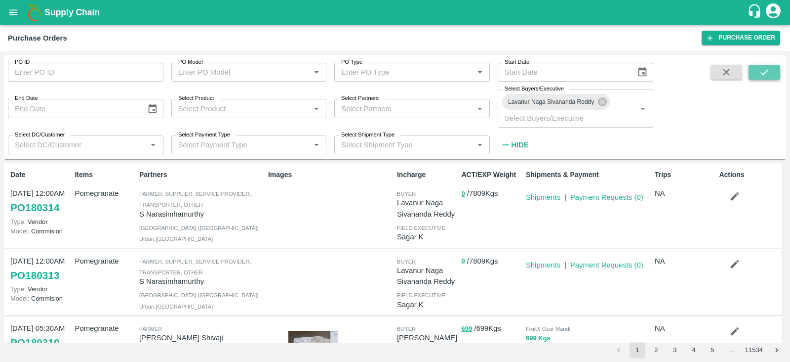
click at [772, 74] on button "submit" at bounding box center [765, 72] width 32 height 15
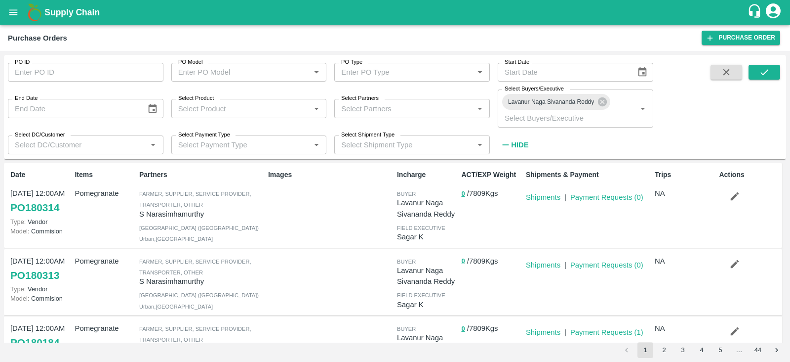
click at [331, 212] on div "Images" at bounding box center [328, 204] width 129 height 79
click at [769, 77] on icon "submit" at bounding box center [764, 72] width 11 height 11
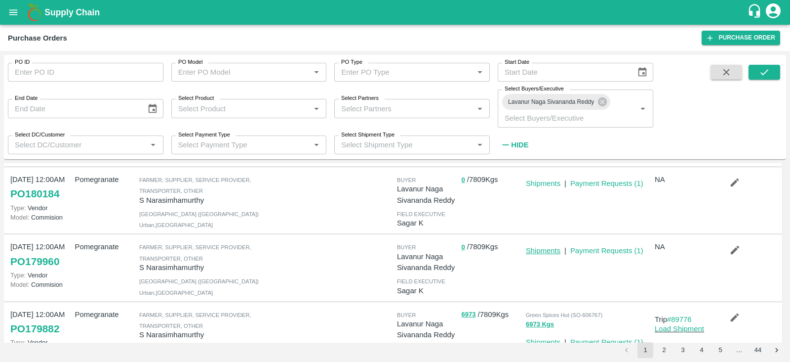
scroll to position [123, 0]
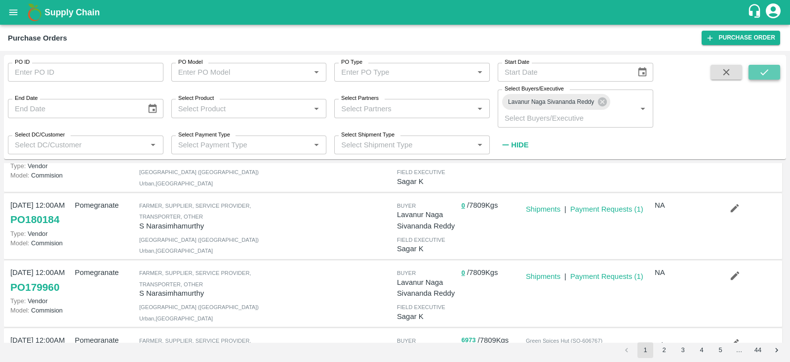
click at [760, 73] on icon "submit" at bounding box center [764, 72] width 11 height 11
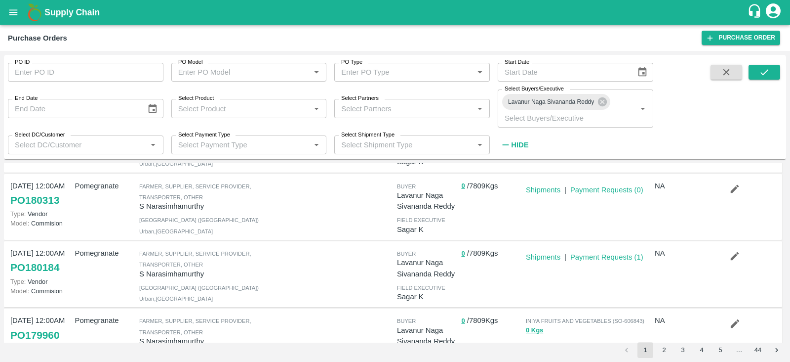
scroll to position [67, 0]
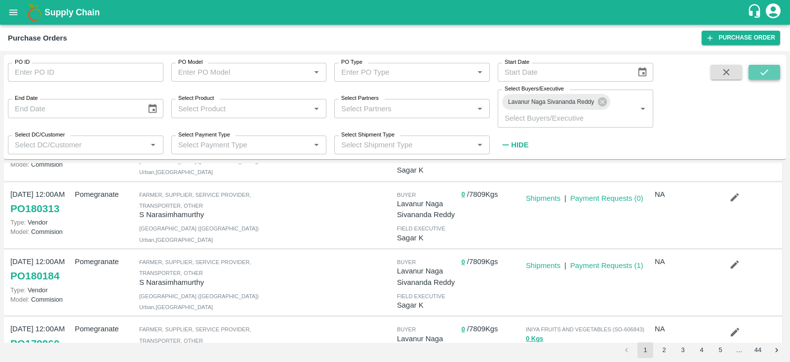
click at [759, 75] on icon "submit" at bounding box center [764, 72] width 11 height 11
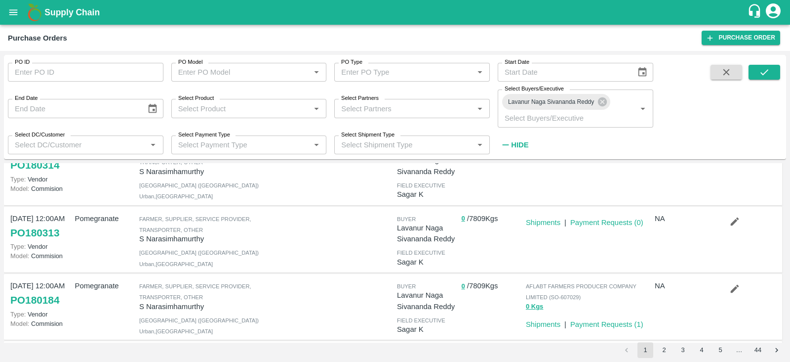
scroll to position [0, 0]
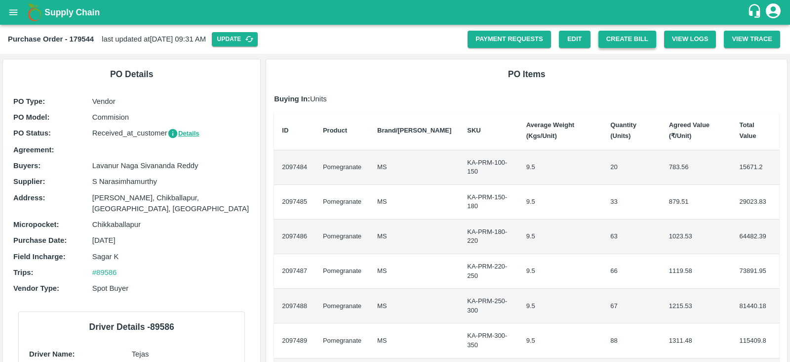
click at [622, 41] on button "Create Bill" at bounding box center [628, 39] width 58 height 17
click at [631, 38] on button "Create Bill" at bounding box center [628, 39] width 58 height 17
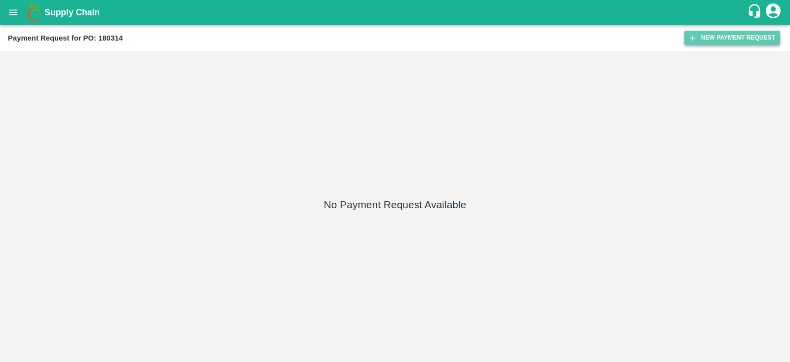
click at [718, 42] on button "New Payment Request" at bounding box center [733, 38] width 96 height 14
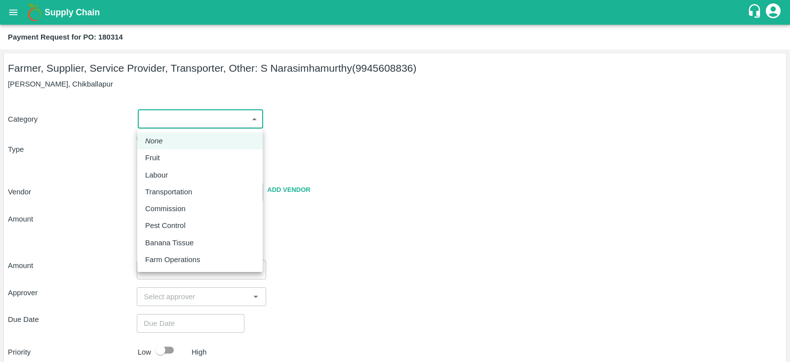
click at [216, 124] on body "Supply Chain Payment Request for PO: 180314 Farmer, Supplier, Service Provider,…" at bounding box center [395, 181] width 790 height 362
click at [212, 152] on div "Fruit" at bounding box center [200, 157] width 110 height 11
type input "1"
type input "S Narasimhamurthy - 9945608836(Farmer, Supplier, Service Provider, Transporter,…"
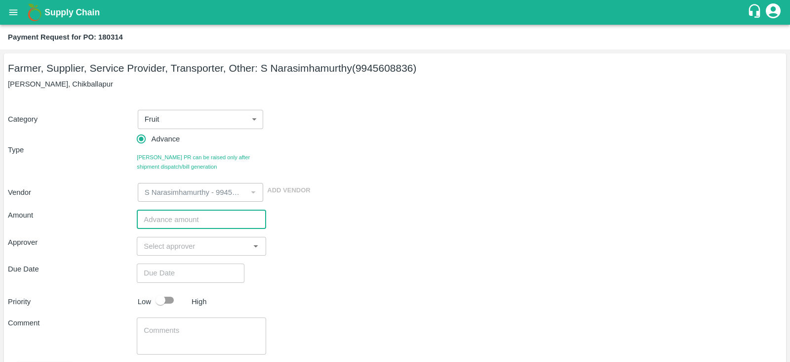
click at [208, 217] on input "number" at bounding box center [201, 218] width 129 height 19
type input "800000"
click at [205, 247] on input "input" at bounding box center [193, 246] width 107 height 13
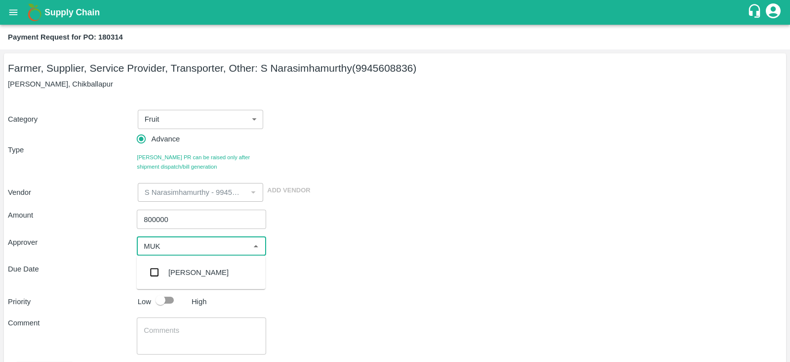
type input "MUKU"
click at [151, 278] on input "checkbox" at bounding box center [155, 272] width 20 height 20
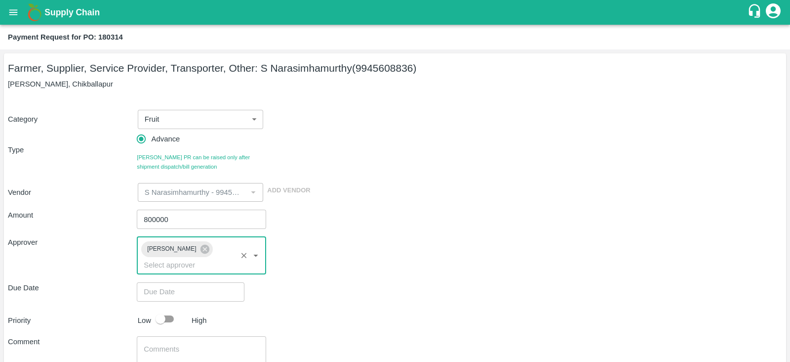
scroll to position [60, 0]
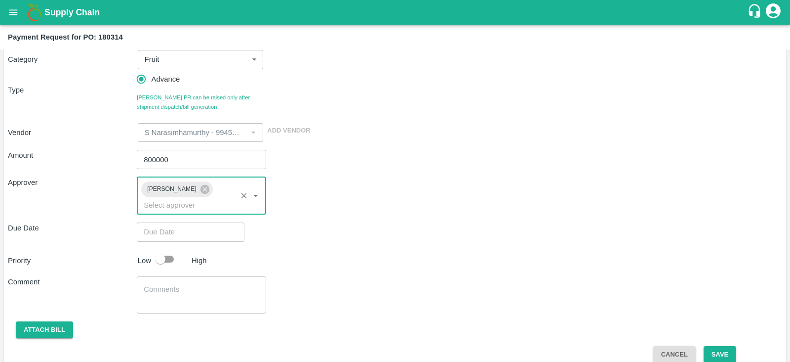
type input "DD/MM/YYYY hh:mm aa"
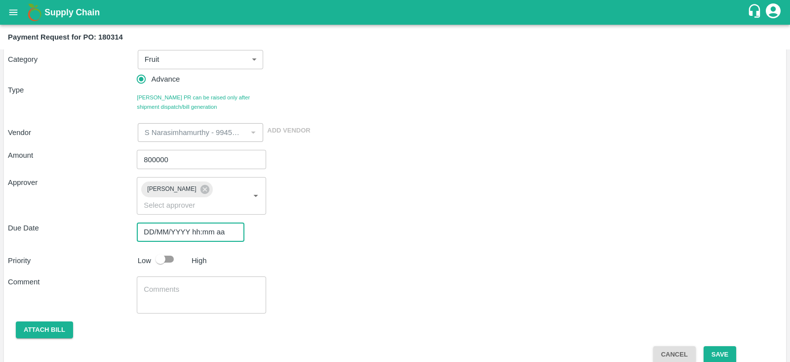
click at [211, 223] on input "DD/MM/YYYY hh:mm aa" at bounding box center [187, 231] width 101 height 19
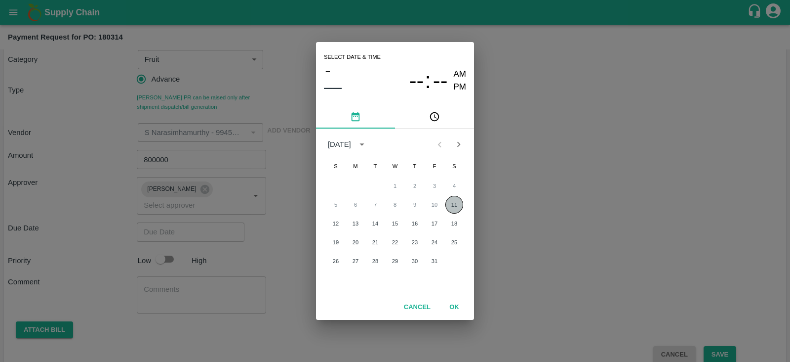
click at [453, 201] on button "11" at bounding box center [455, 205] width 18 height 18
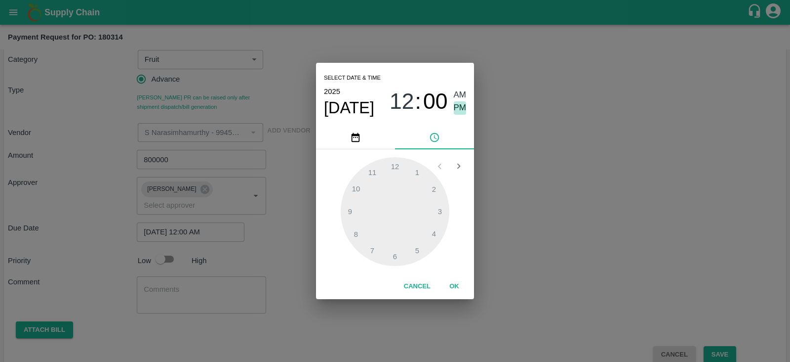
click at [462, 107] on span "PM" at bounding box center [460, 107] width 13 height 13
type input "11/10/2025 12:00 PM"
click at [458, 286] on button "OK" at bounding box center [455, 286] width 32 height 17
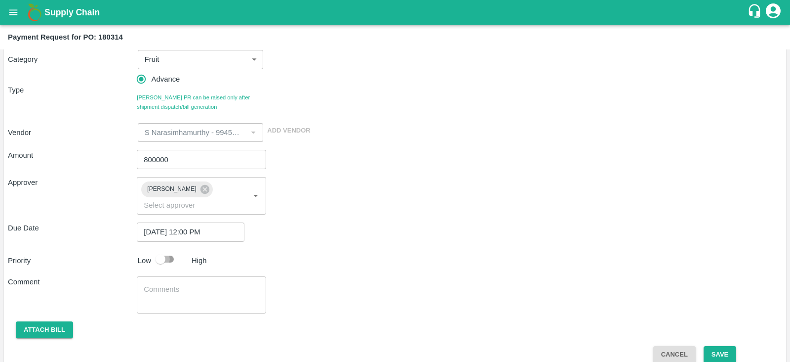
click at [163, 249] on input "checkbox" at bounding box center [160, 258] width 56 height 19
checkbox input "true"
click at [724, 346] on button "Save" at bounding box center [720, 354] width 33 height 17
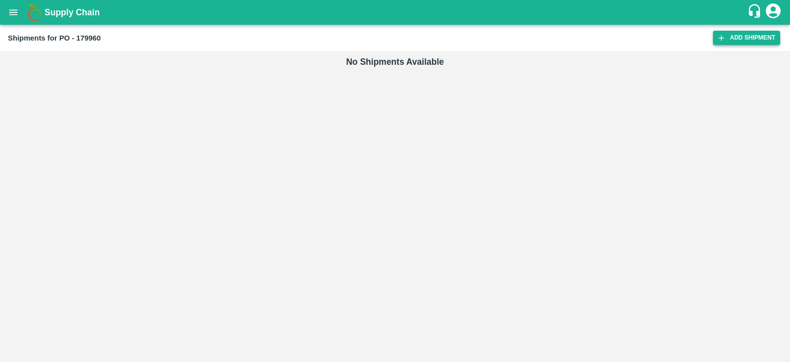
click at [736, 34] on link "Add Shipment" at bounding box center [746, 38] width 67 height 14
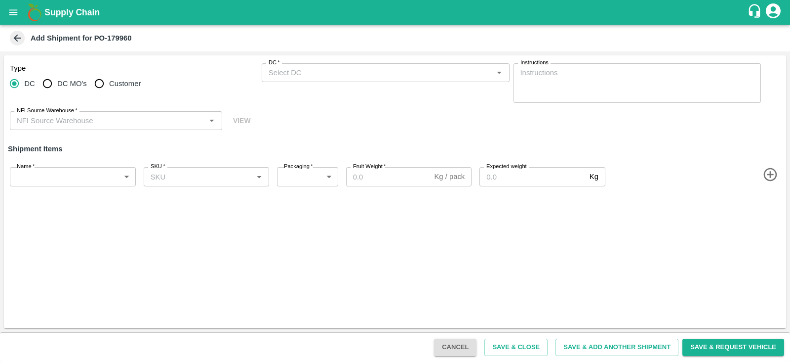
click at [120, 83] on span "Customer" at bounding box center [125, 83] width 32 height 11
click at [109, 83] on input "Customer" at bounding box center [99, 84] width 20 height 20
radio input "true"
click at [311, 69] on input "DC   *" at bounding box center [378, 72] width 226 height 13
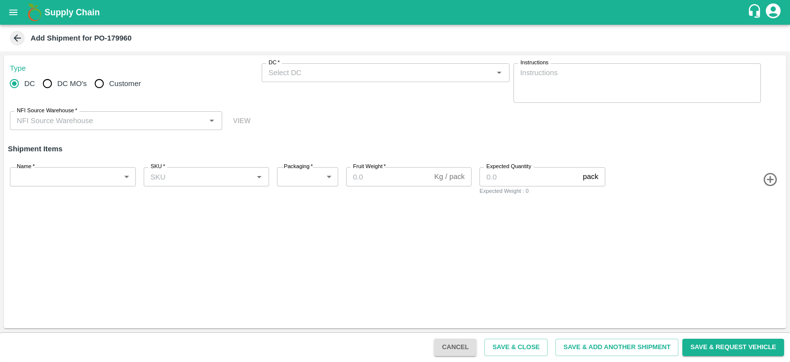
click at [104, 82] on input "Customer" at bounding box center [99, 84] width 20 height 20
radio input "true"
click at [305, 68] on input "Customer (Material Orders)   *" at bounding box center [378, 72] width 226 height 13
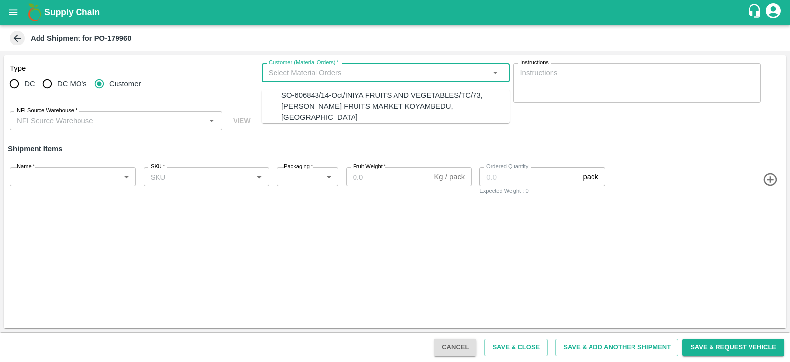
click at [315, 99] on div "SO-606843/14-Oct/INIYA FRUITS AND VEGETABLES/TC/73, ANNA FRUITS MARKET KOYAMBED…" at bounding box center [396, 106] width 228 height 33
type input "SO-606843/14-Oct/INIYA FRUITS AND VEGETABLES/TC/73, ANNA FRUITS MARKET KOYAMBED…"
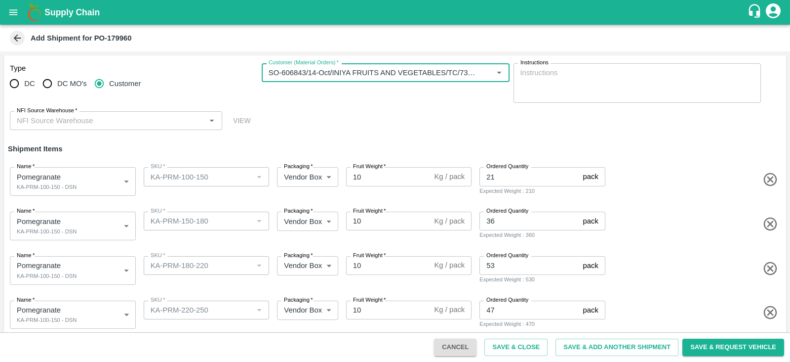
click at [104, 225] on body "Supply Chain Add Shipment for PO-179960 Type DC DC MO's Customer Customer (Mate…" at bounding box center [395, 181] width 790 height 362
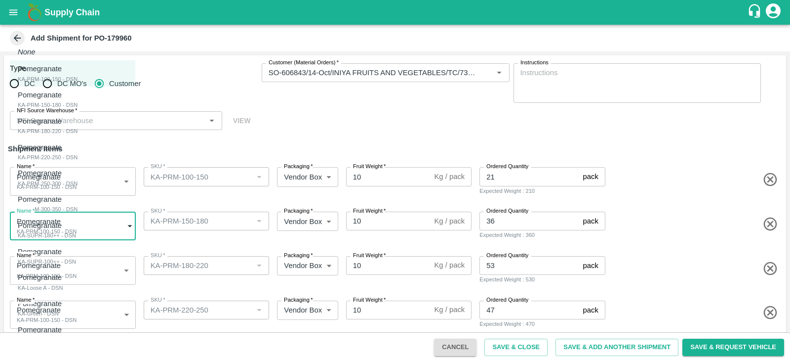
click at [77, 105] on div "KA-PRM-150-180 - DSN" at bounding box center [48, 104] width 60 height 9
type input "2103968"
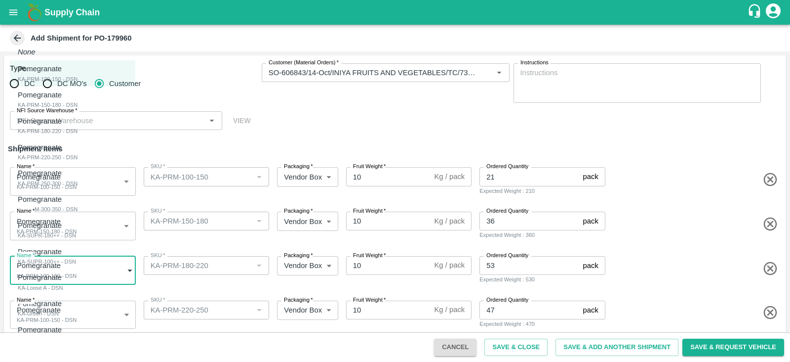
click at [50, 268] on body "Supply Chain Add Shipment for PO-179960 Type DC DC MO's Customer Customer (Mate…" at bounding box center [395, 181] width 790 height 362
click at [62, 134] on div "KA-PRM-180-220 - DSN" at bounding box center [48, 130] width 60 height 9
type input "2103969"
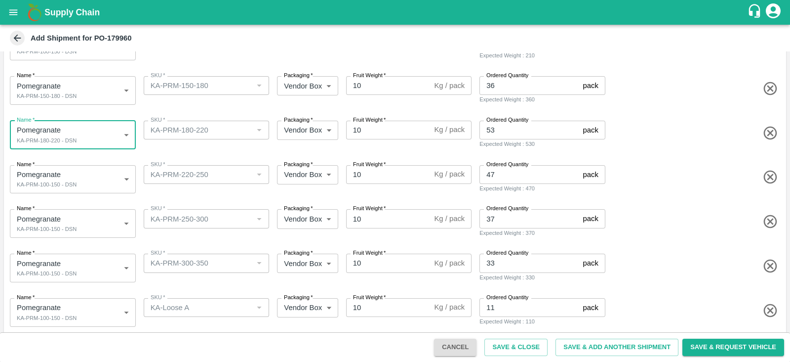
scroll to position [139, 0]
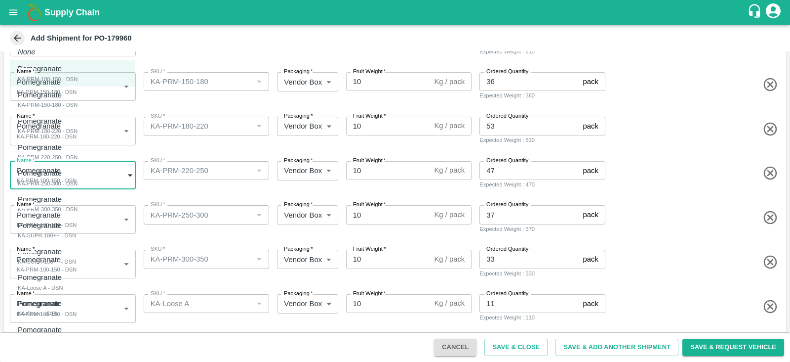
click at [79, 177] on body "Supply Chain Add Shipment for PO-179960 Type DC DC MO's Customer Customer (Mate…" at bounding box center [395, 181] width 790 height 362
click at [86, 166] on li "Pomegranate KA-PRM-250-300 - DSN" at bounding box center [72, 178] width 125 height 26
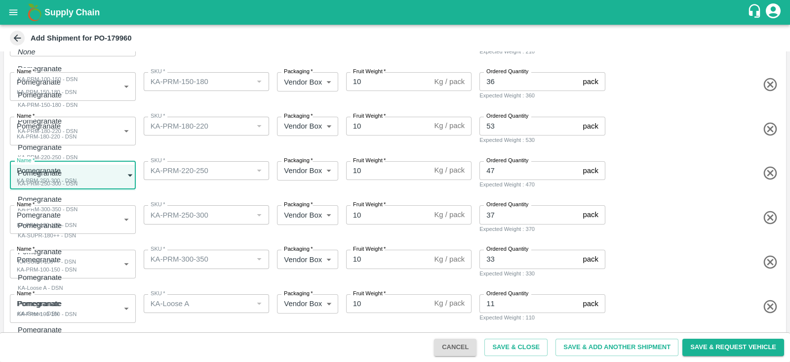
click at [93, 178] on body "Supply Chain Add Shipment for PO-179960 Type DC DC MO's Customer Customer (Mate…" at bounding box center [395, 181] width 790 height 362
click at [78, 148] on div "Pomegranate KA-PRM-220-250 - DSN" at bounding box center [48, 152] width 60 height 20
type input "2103970"
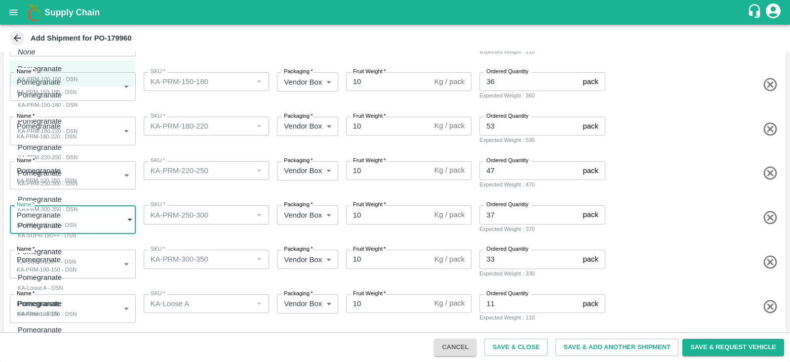
click at [90, 209] on body "Supply Chain Add Shipment for PO-179960 Type DC DC MO's Customer Customer (Mate…" at bounding box center [395, 181] width 790 height 362
click at [78, 185] on div "Pomegranate KA-PRM-250-300 - DSN" at bounding box center [48, 177] width 60 height 20
type input "2103971"
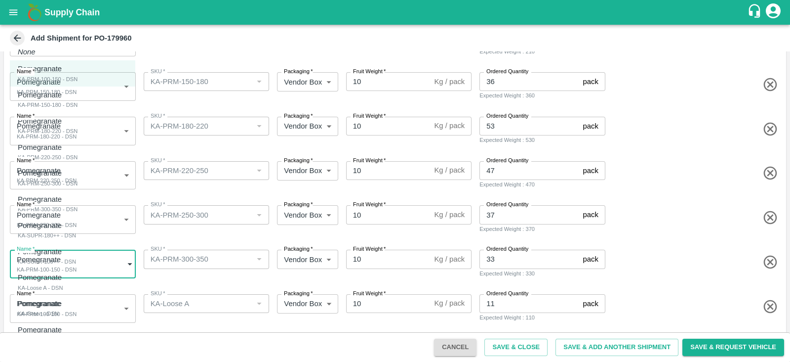
click at [94, 257] on body "Supply Chain Add Shipment for PO-179960 Type DC DC MO's Customer Customer (Mate…" at bounding box center [395, 181] width 790 height 362
click at [78, 209] on div "Pomegranate KA-PRM-300-350 - DSN" at bounding box center [48, 204] width 60 height 20
type input "2103972"
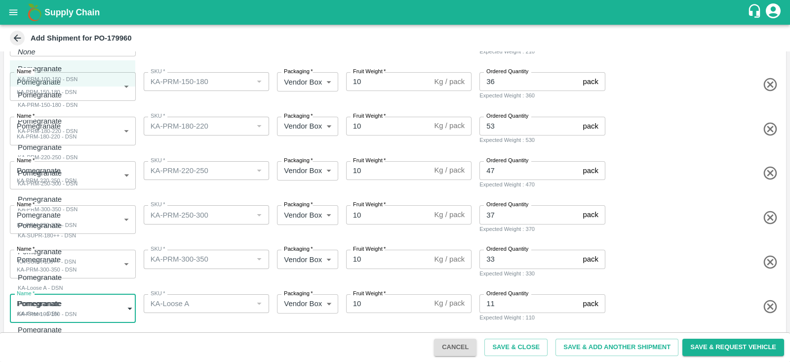
click at [94, 305] on body "Supply Chain Add Shipment for PO-179960 Type DC DC MO's Customer Customer (Mate…" at bounding box center [395, 181] width 790 height 362
click at [67, 288] on div "Pomegranate KA-Loose A - DSN" at bounding box center [42, 282] width 49 height 20
type input "2103975"
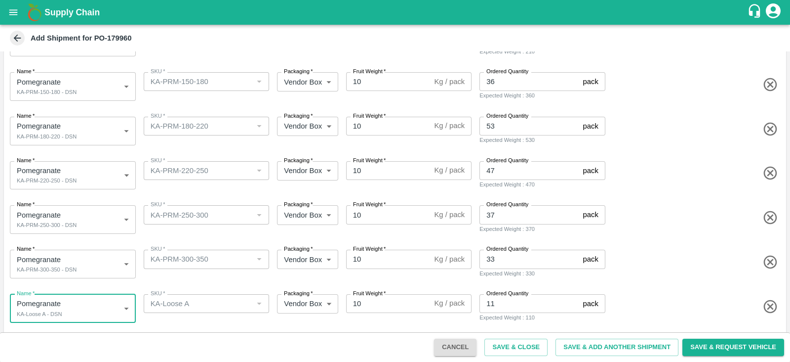
scroll to position [185, 0]
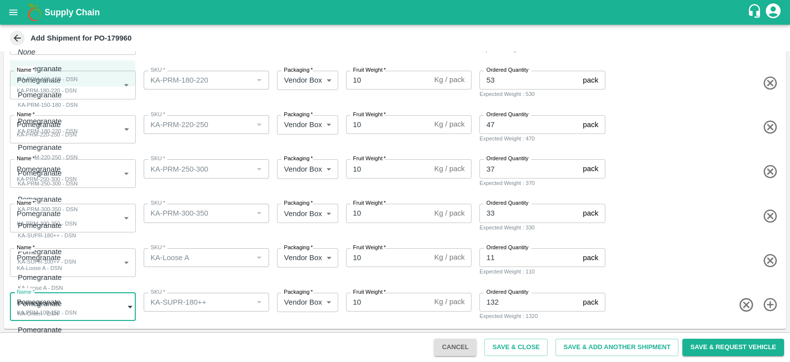
click at [106, 310] on body "Supply Chain Add Shipment for PO-179960 Type DC DC MO's Customer Customer (Mate…" at bounding box center [395, 181] width 790 height 362
click at [76, 237] on div "Pomegranate KA-SUPR-180++ - DSN" at bounding box center [47, 230] width 58 height 20
type input "2103973"
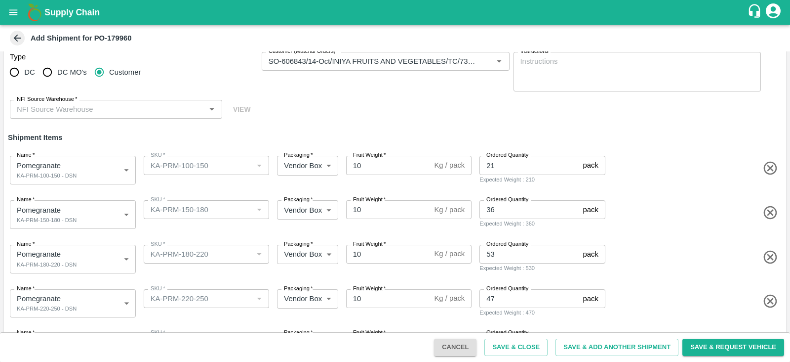
scroll to position [0, 0]
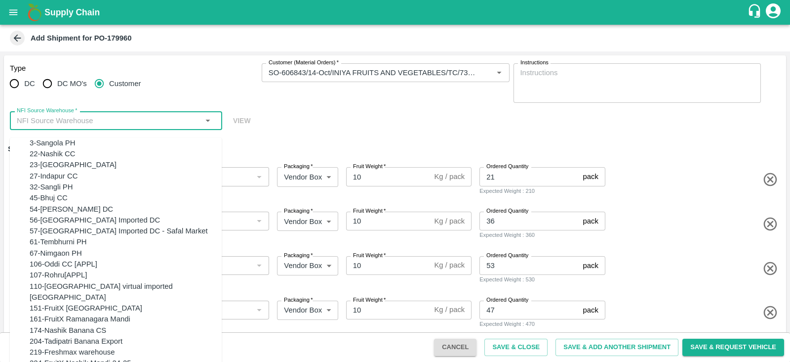
click at [138, 124] on input "NFI Source Warehouse   *" at bounding box center [108, 120] width 190 height 13
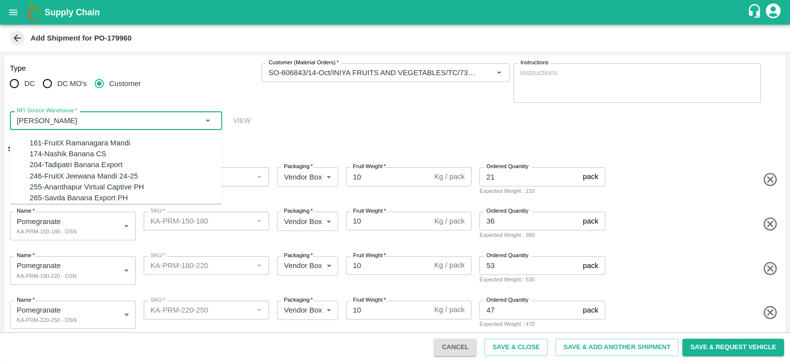
click at [126, 192] on div "255-Ananthapur Virtual Captive PH" at bounding box center [87, 186] width 115 height 11
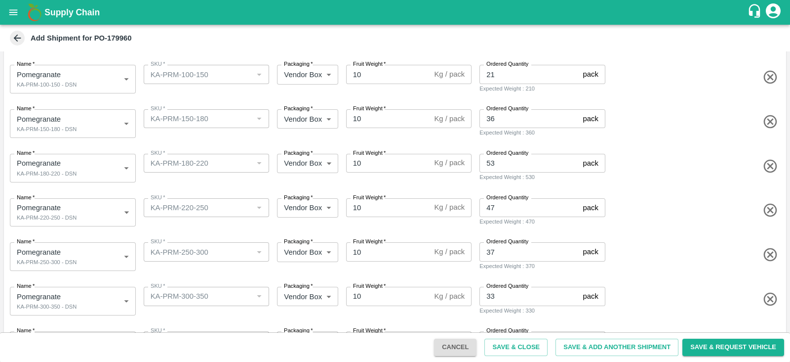
scroll to position [175, 0]
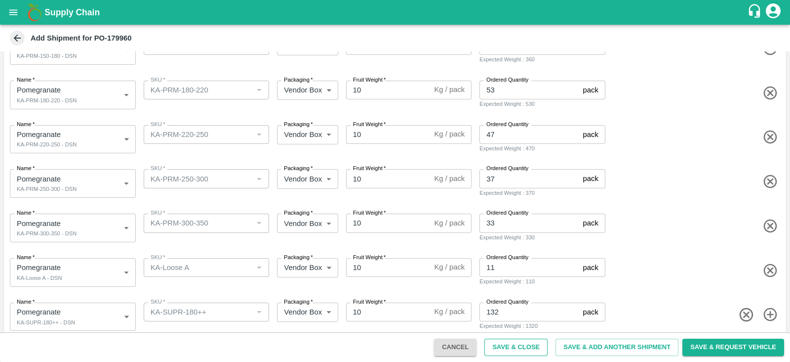
type input "255-Ananthapur Virtual Captive PH"
click at [506, 351] on button "Save & Close" at bounding box center [516, 346] width 63 height 17
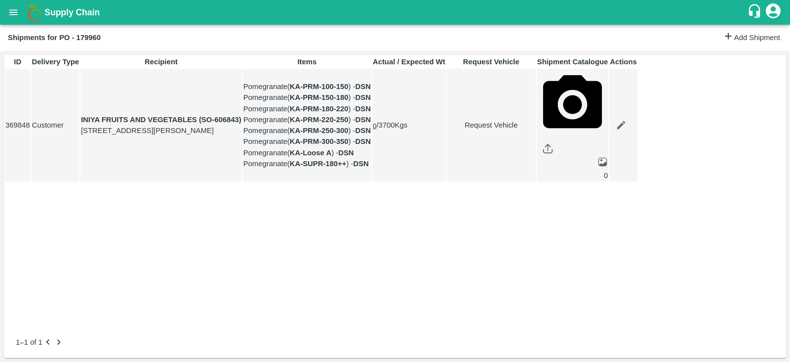
click at [535, 130] on link "Request Vehicle" at bounding box center [492, 125] width 88 height 11
type input "13/10/2025 10:06 AM"
type input "DD/MM/YYYY hh:mm aa"
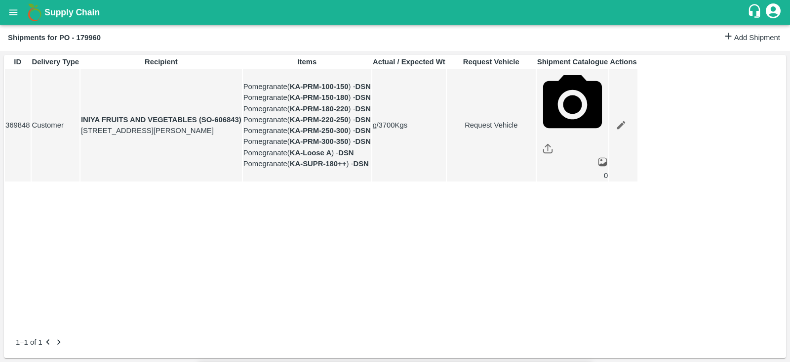
type input "09/10/2025 01:00 PM"
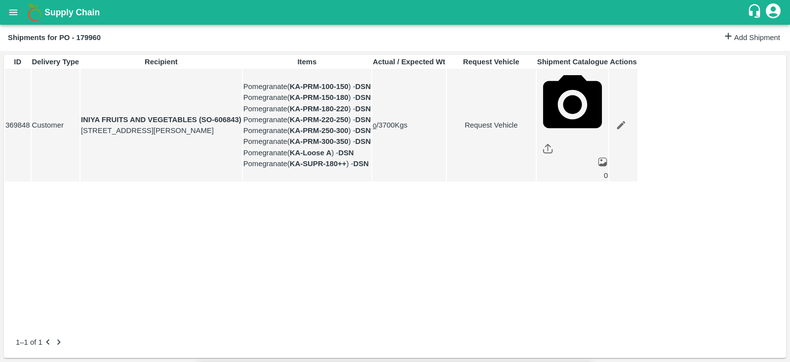
type input "10/10/2025 04:06 AM"
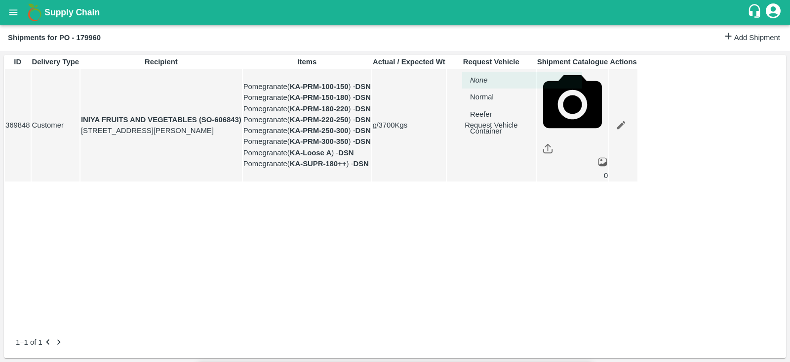
click at [525, 52] on body "Supply Chain Shipments for PO - 179960 Add Shipment ID Delivery Type Recipient …" at bounding box center [395, 181] width 790 height 362
click at [521, 103] on li "Normal" at bounding box center [522, 96] width 120 height 17
type input "1"
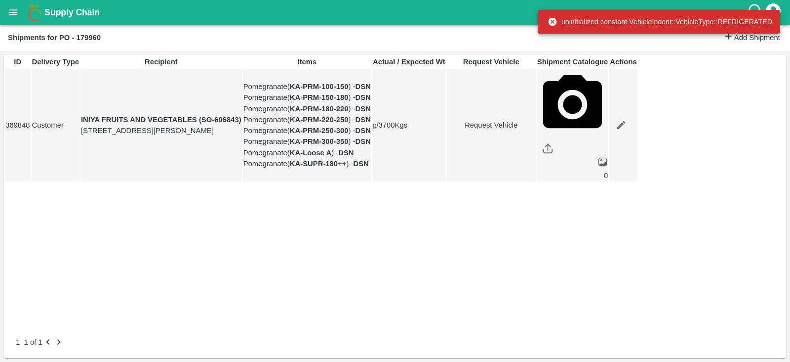
click at [536, 173] on td "Request Vehicle" at bounding box center [491, 125] width 89 height 113
click at [535, 130] on link "Request Vehicle" at bounding box center [492, 125] width 88 height 11
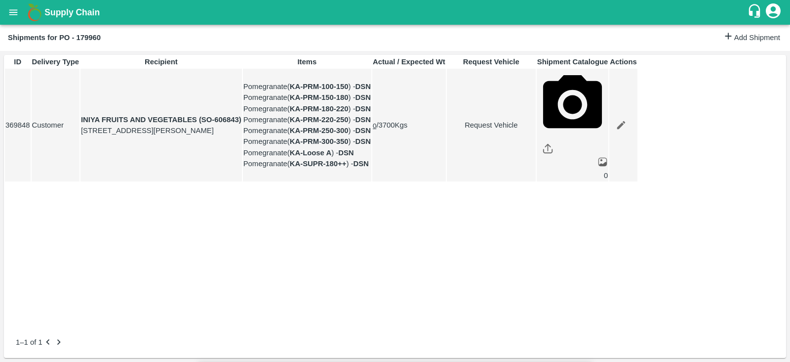
type input "1"
type input "09/10/2025 01:00 PM"
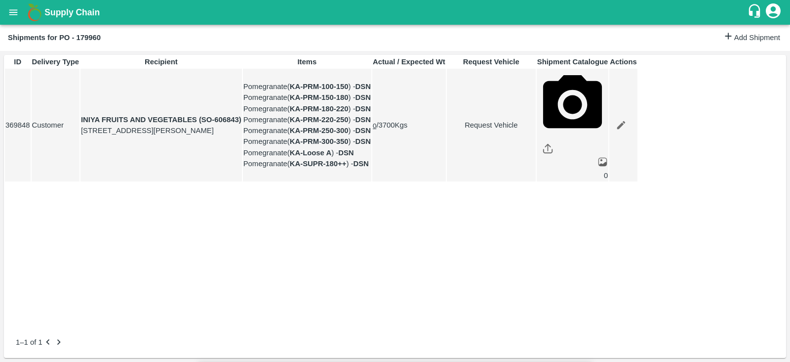
type input "10/10/2025 04:06 AM"
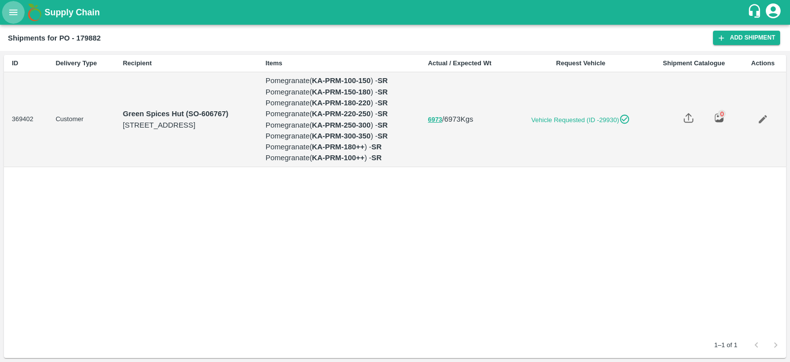
click at [14, 11] on icon "open drawer" at bounding box center [13, 12] width 11 height 11
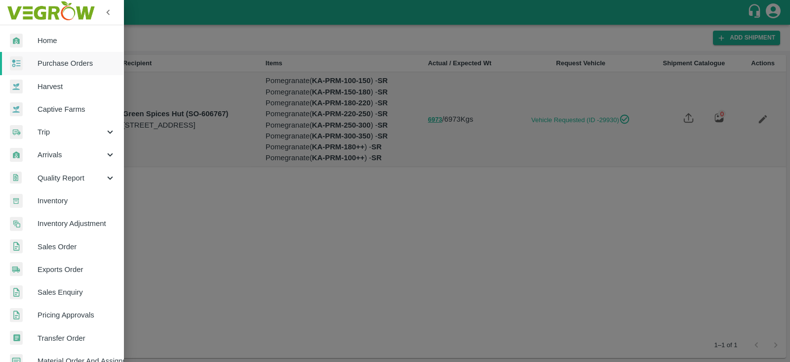
scroll to position [201, 0]
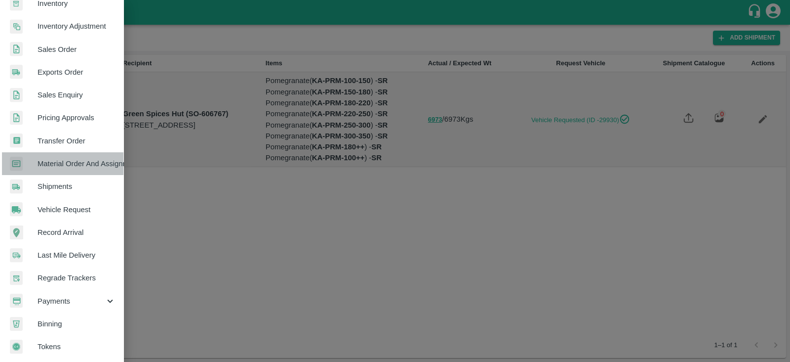
click at [100, 164] on span "Material Order And Assignment" at bounding box center [77, 163] width 78 height 11
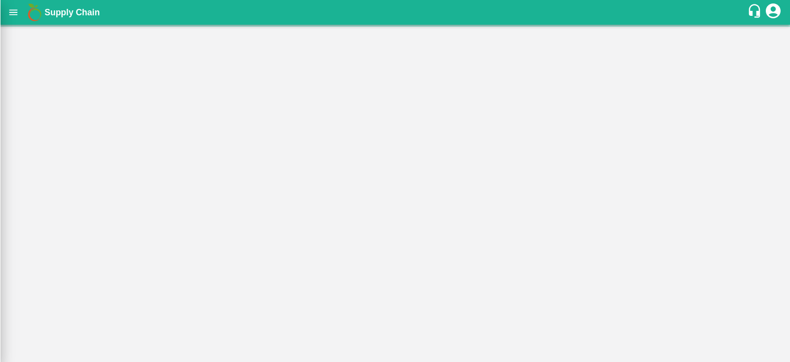
scroll to position [197, 0]
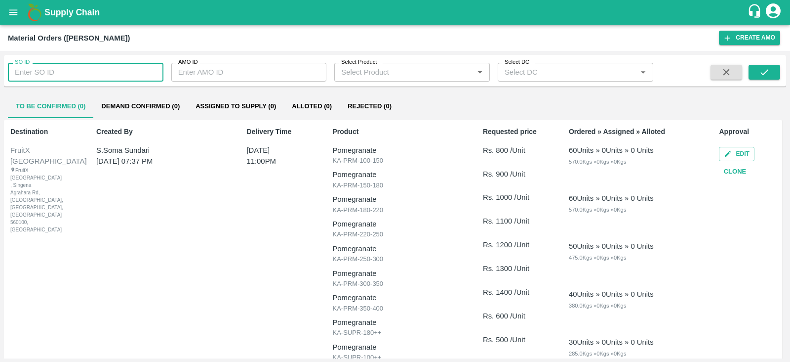
click at [110, 73] on input "SO ID" at bounding box center [86, 72] width 156 height 19
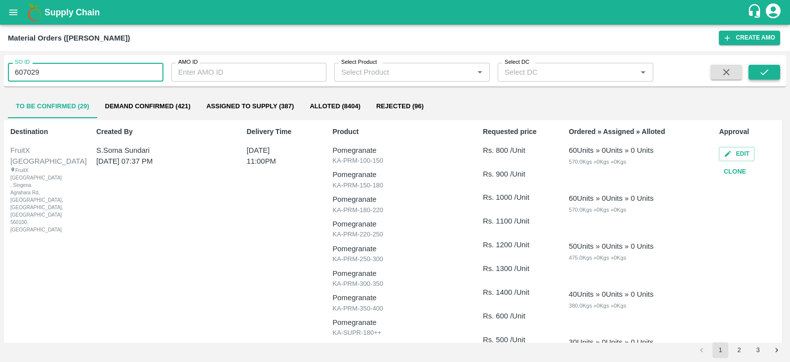
type input "607029"
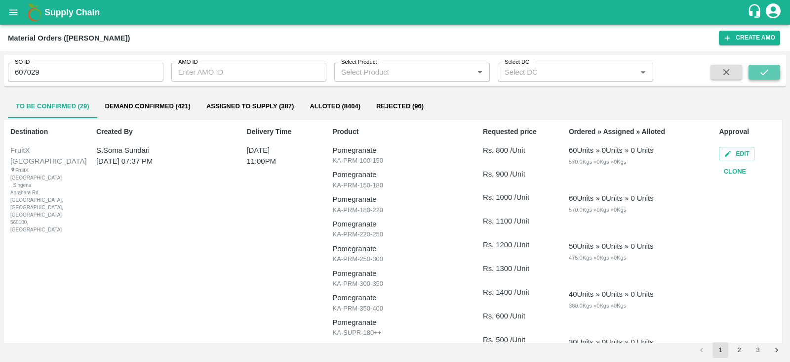
click at [765, 72] on icon "submit" at bounding box center [764, 72] width 11 height 11
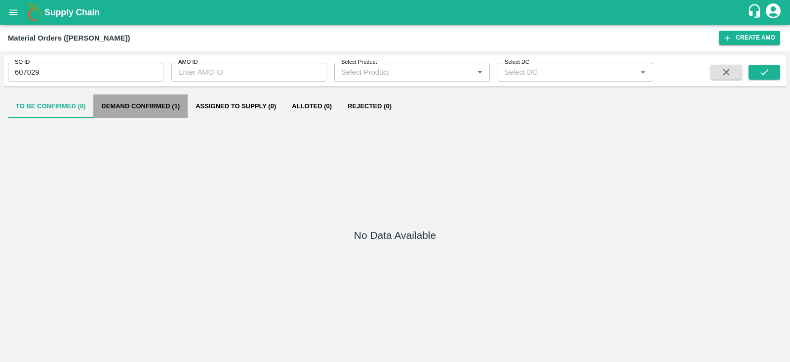
click at [185, 111] on button "Demand Confirmed (1)" at bounding box center [140, 106] width 94 height 24
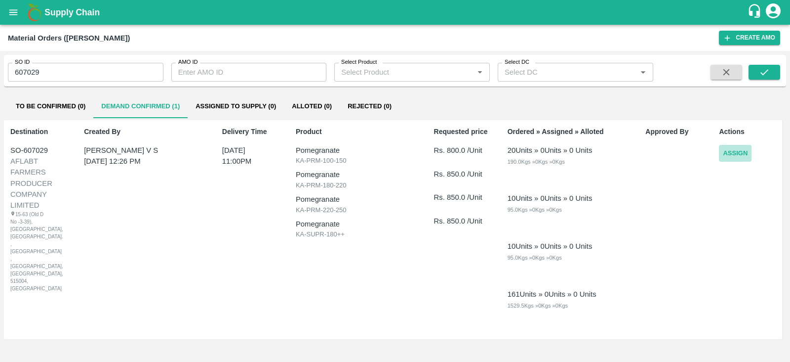
click at [743, 148] on button "Assign" at bounding box center [735, 153] width 33 height 17
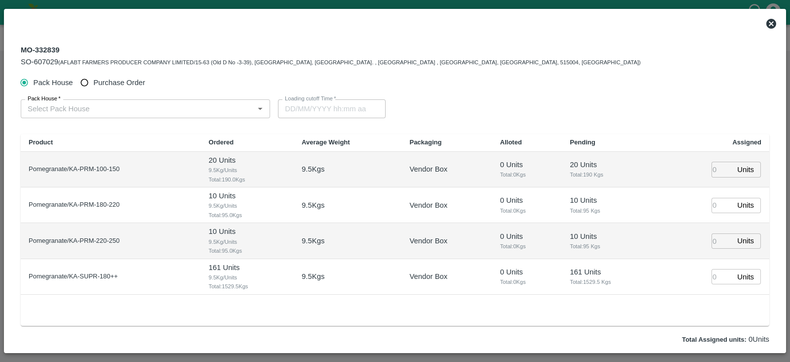
click at [94, 85] on span "Purchase Order" at bounding box center [119, 82] width 52 height 11
click at [94, 85] on input "Purchase Order" at bounding box center [85, 83] width 18 height 18
radio input "true"
click at [126, 100] on div "PO   *" at bounding box center [142, 108] width 242 height 19
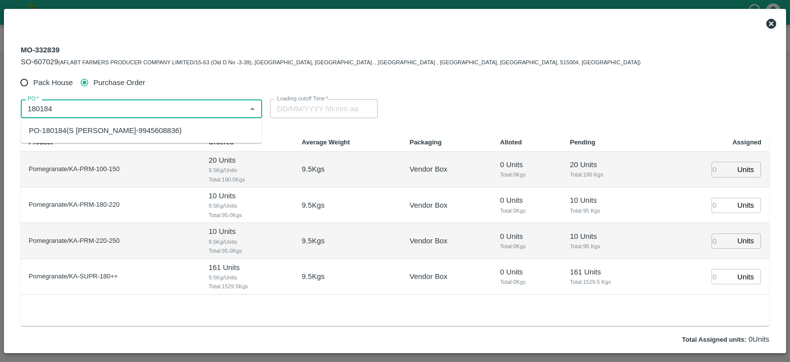
click at [128, 125] on div "PO-180184(S Narasimhamurthy-9945608836)" at bounding box center [105, 130] width 153 height 11
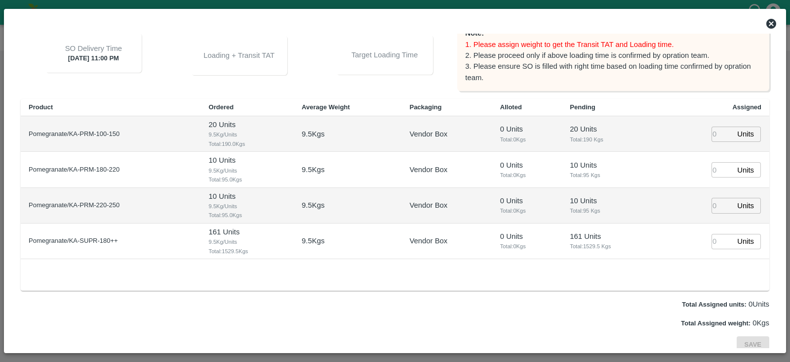
scroll to position [127, 0]
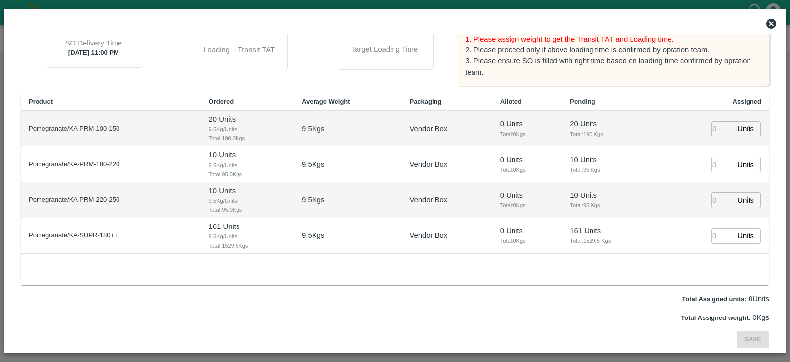
type input "PO-180184(S Narasimhamurthy-9945608836)"
click at [716, 130] on input "number" at bounding box center [723, 128] width 22 height 15
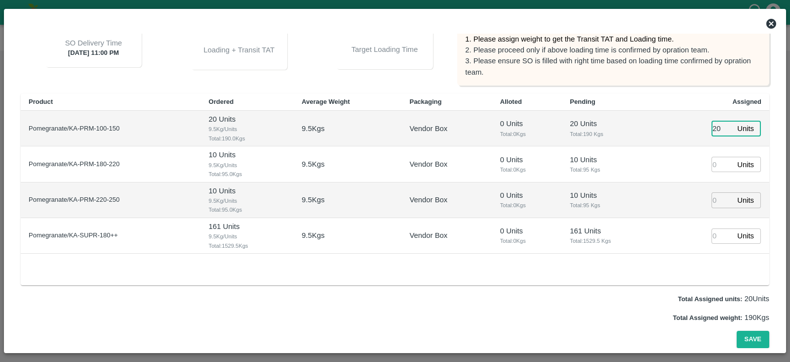
type input "20"
type input "16/10/2025 05:00 PM"
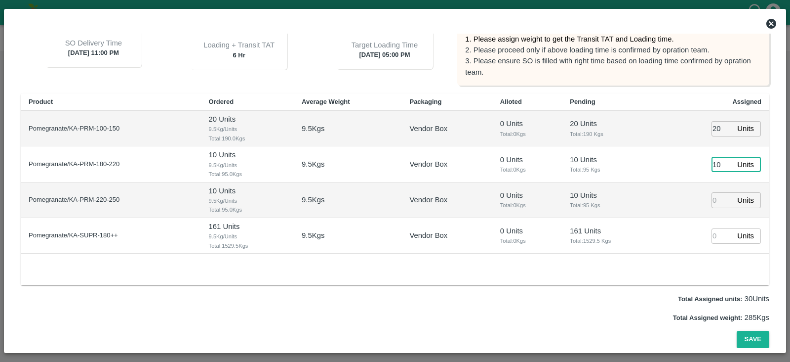
type input "10"
type input "161"
click at [754, 345] on button "Save" at bounding box center [753, 338] width 33 height 17
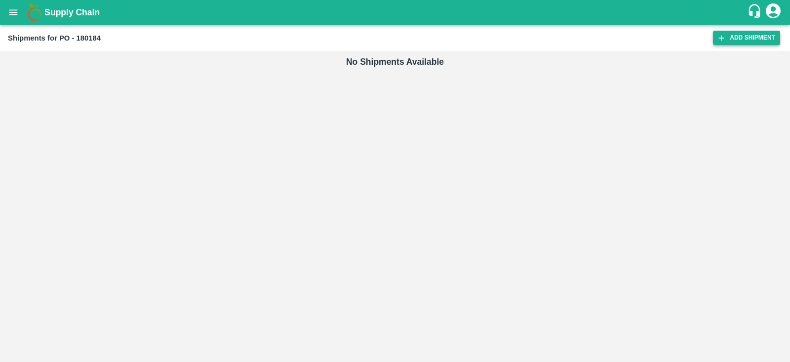
click at [730, 34] on link "Add Shipment" at bounding box center [746, 38] width 67 height 14
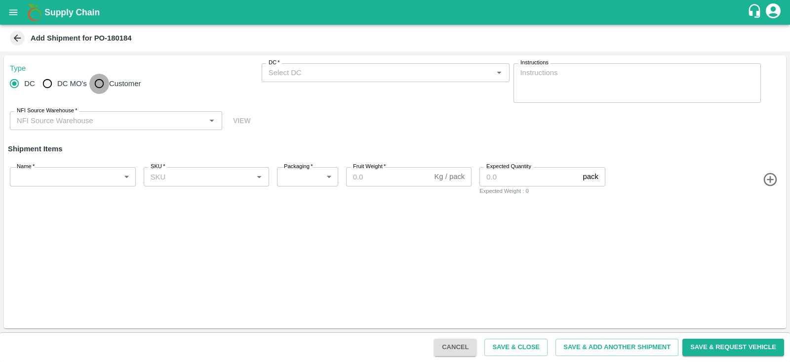
click at [98, 85] on input "Customer" at bounding box center [99, 84] width 20 height 20
radio input "true"
click at [348, 72] on input "Customer (Material Orders)   *" at bounding box center [378, 72] width 226 height 13
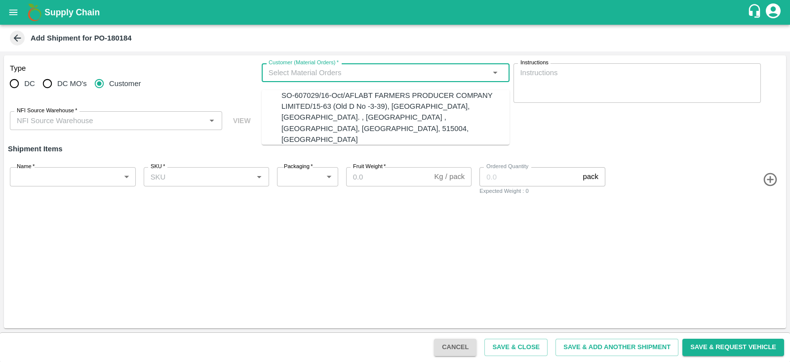
click at [351, 110] on div "SO-607029/16-Oct/AFLABT FARMERS PRODUCER COMPANY LIMITED/15-63 (Old D No -3-39)…" at bounding box center [396, 117] width 228 height 55
type input "SO-607029/16-Oct/AFLABT FARMERS PRODUCER COMPANY LIMITED/15-63 (Old D No -3-39)…"
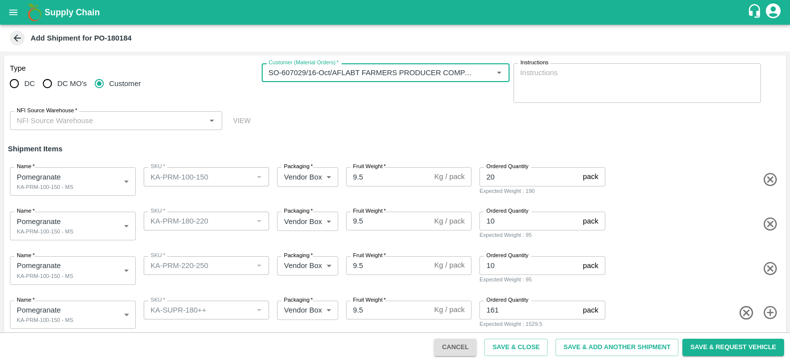
click at [146, 122] on input "NFI Source Warehouse   *" at bounding box center [108, 120] width 190 height 13
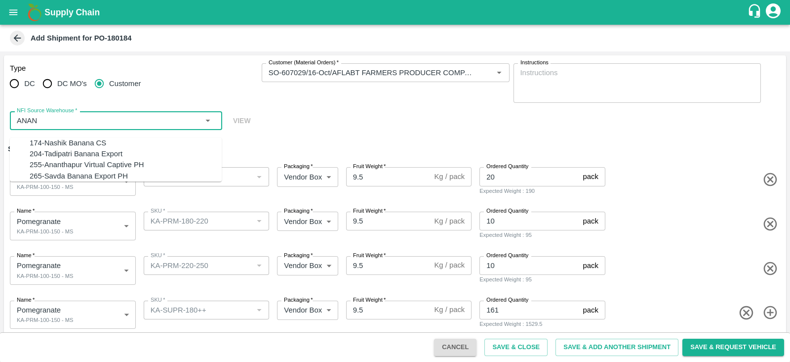
click at [121, 170] on div "255-Ananthapur Virtual Captive PH" at bounding box center [126, 165] width 192 height 11
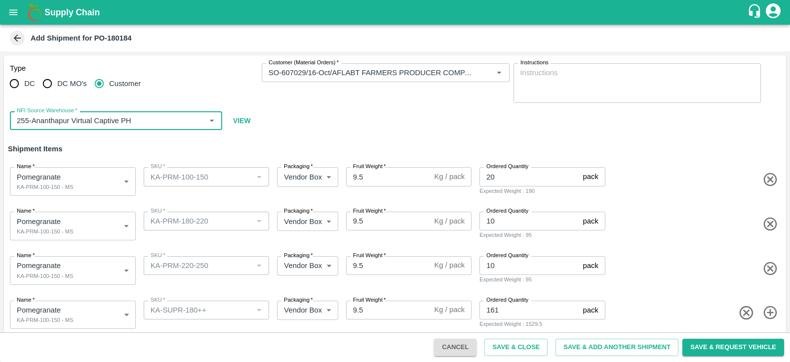
type input "255-Ananthapur Virtual Captive PH"
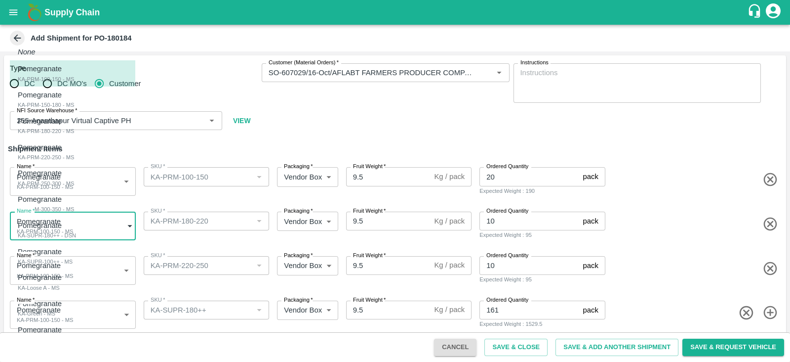
click at [114, 230] on body "Supply Chain Add Shipment for PO-180184 Type DC DC MO's Customer Customer (Mate…" at bounding box center [395, 181] width 790 height 362
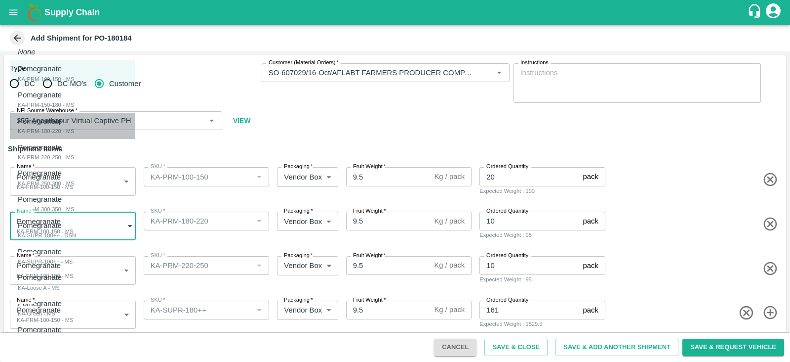
click at [74, 116] on div "Pomegranate KA-PRM-180-220 - MS" at bounding box center [46, 126] width 56 height 20
type input "2106296"
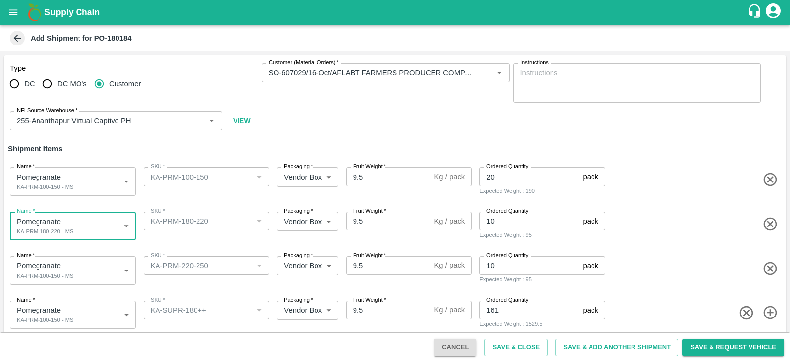
click at [106, 262] on body "Supply Chain Add Shipment for PO-180184 Type DC DC MO's Customer Customer (Mate…" at bounding box center [395, 181] width 790 height 362
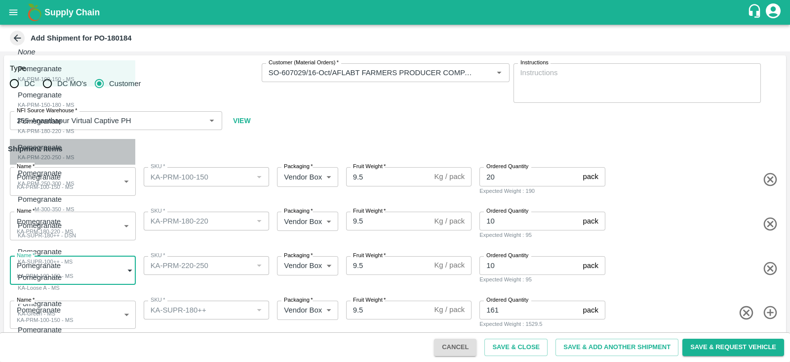
click at [74, 152] on div "Pomegranate KA-PRM-220-250 - MS" at bounding box center [46, 152] width 56 height 20
type input "2106297"
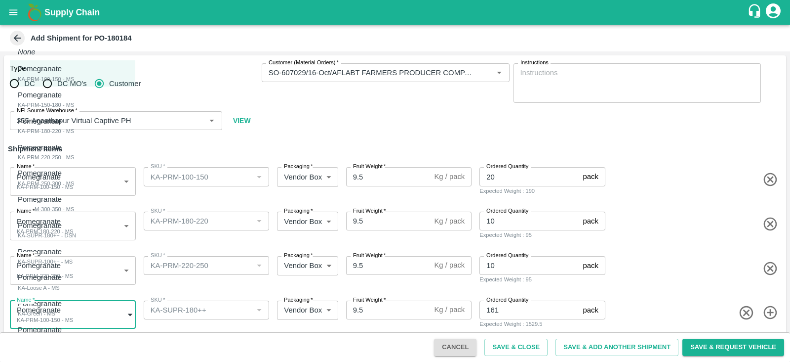
click at [68, 316] on body "Supply Chain Add Shipment for PO-180184 Type DC DC MO's Customer Customer (Mate…" at bounding box center [395, 181] width 790 height 362
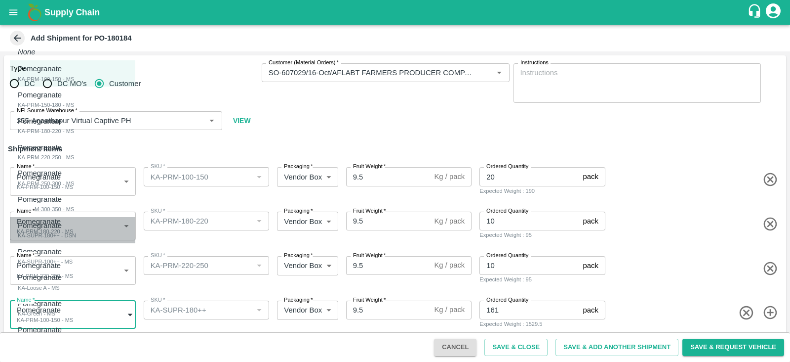
click at [76, 232] on div "Pomegranate KA-SUPR-180++ - DSN" at bounding box center [47, 230] width 58 height 20
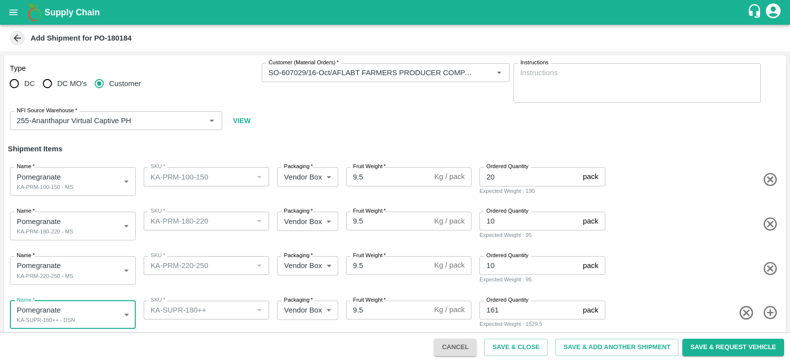
scroll to position [8, 0]
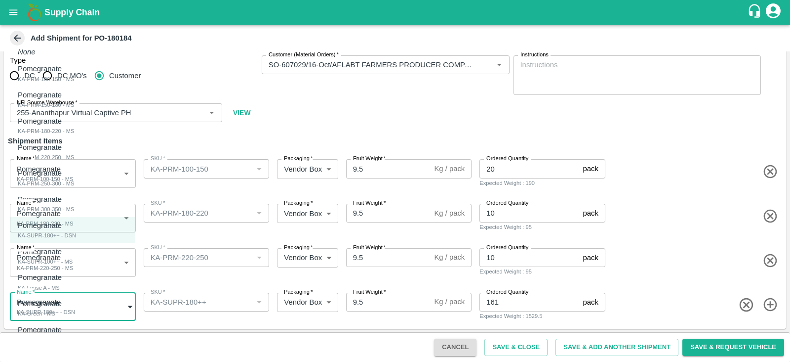
click at [105, 301] on body "Supply Chain Add Shipment for PO-180184 Type DC DC MO's Customer Customer (Mate…" at bounding box center [395, 181] width 790 height 362
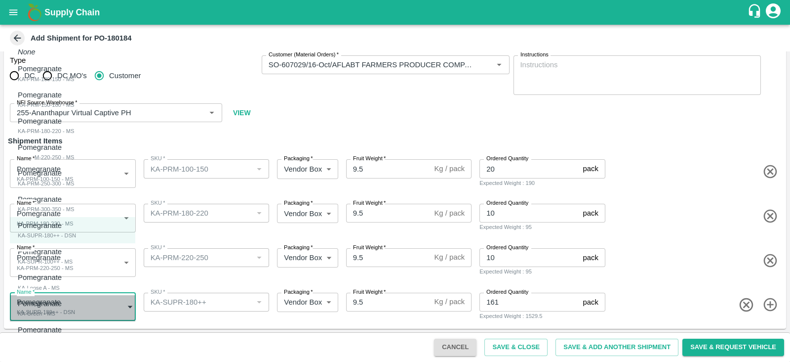
click at [67, 301] on div "Pomegranate KA-Green - MS" at bounding box center [42, 308] width 49 height 20
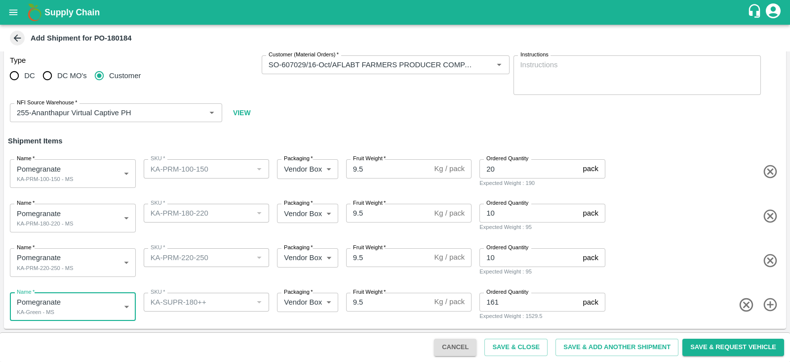
scroll to position [23, 0]
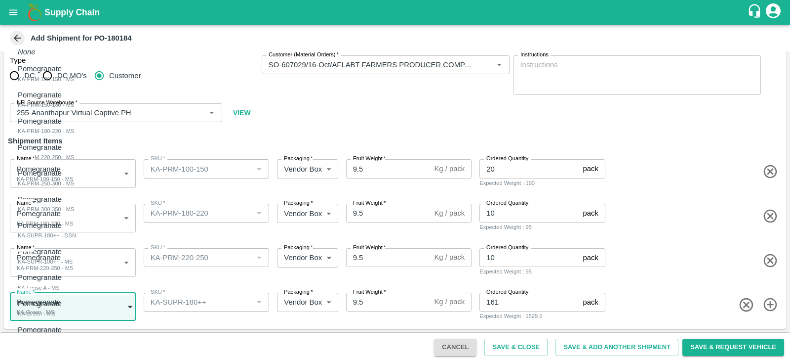
click at [105, 301] on body "Supply Chain Add Shipment for PO-180184 Type DC DC MO's Customer Customer (Mate…" at bounding box center [395, 181] width 790 height 362
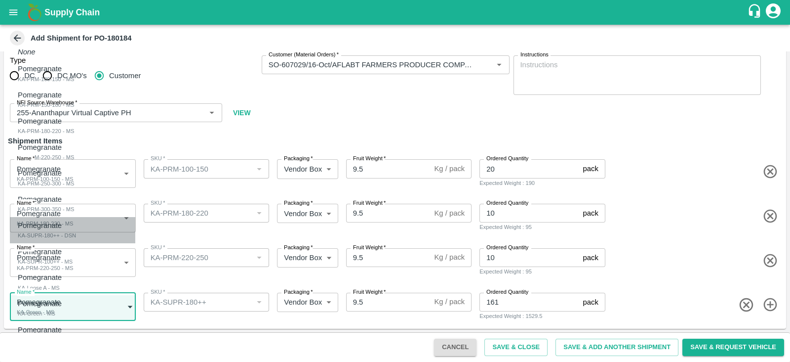
click at [82, 240] on li "Pomegranate KA-SUPR-180++ - DSN" at bounding box center [72, 230] width 125 height 26
type input "2106300"
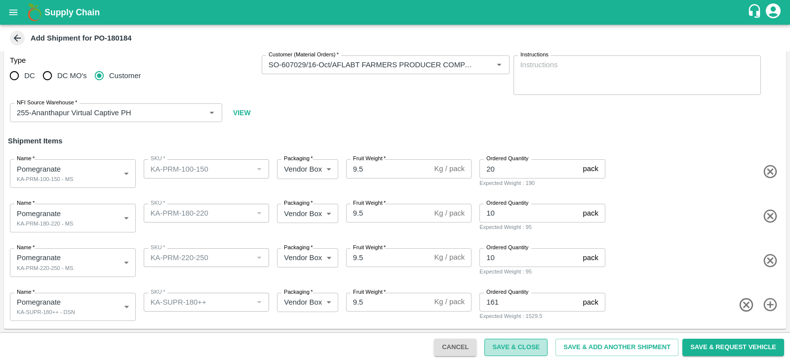
click at [523, 345] on button "Save & Close" at bounding box center [516, 346] width 63 height 17
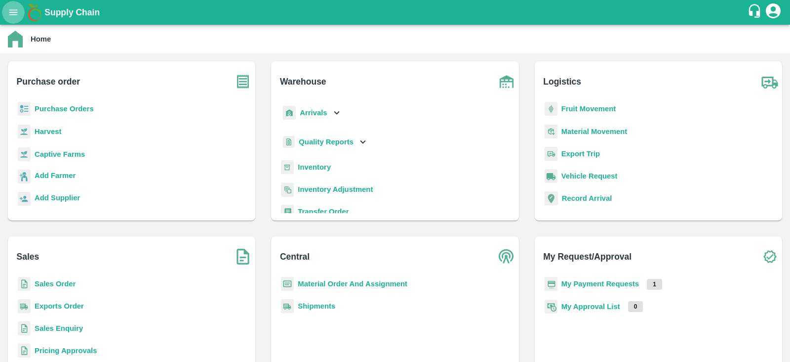
click at [15, 8] on icon "open drawer" at bounding box center [13, 12] width 11 height 11
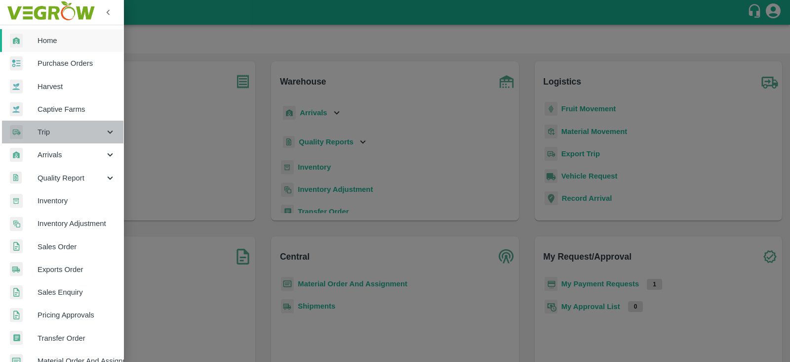
click at [69, 136] on span "Trip" at bounding box center [71, 131] width 67 height 11
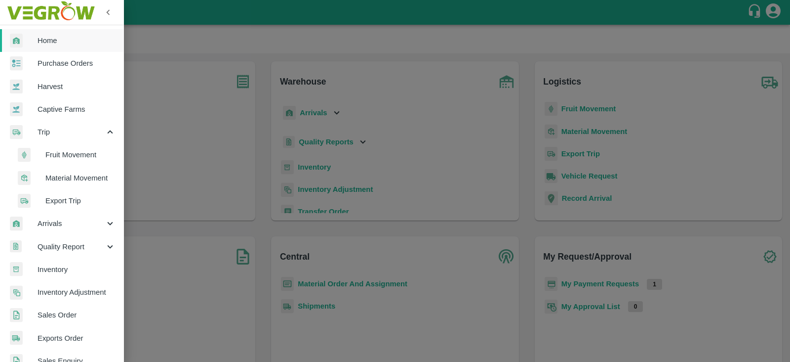
click at [71, 157] on span "Fruit Movement" at bounding box center [80, 154] width 70 height 11
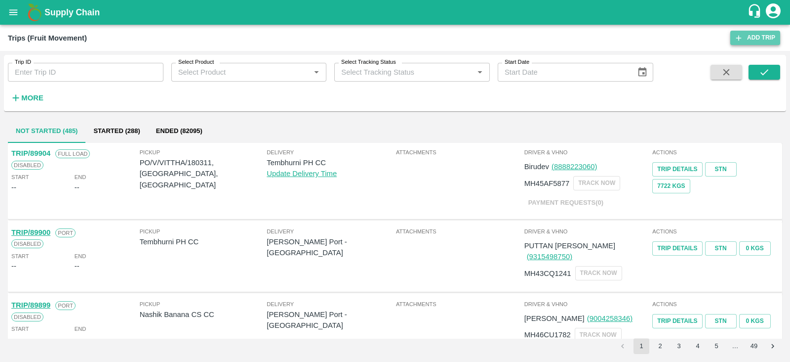
click at [753, 36] on link "Add Trip" at bounding box center [756, 38] width 50 height 14
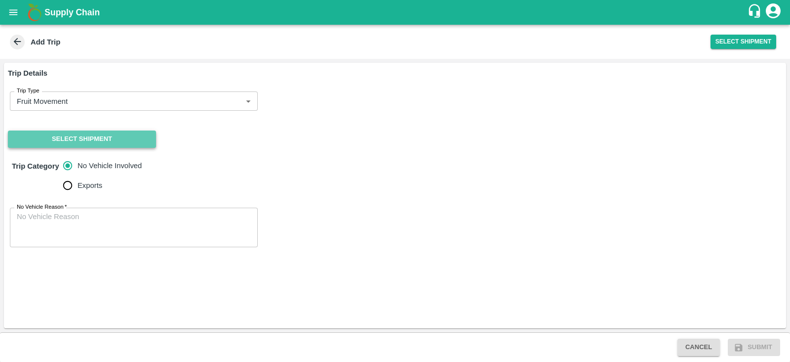
click at [104, 135] on button "Select Shipment" at bounding box center [82, 138] width 148 height 17
